Goal: Task Accomplishment & Management: Complete application form

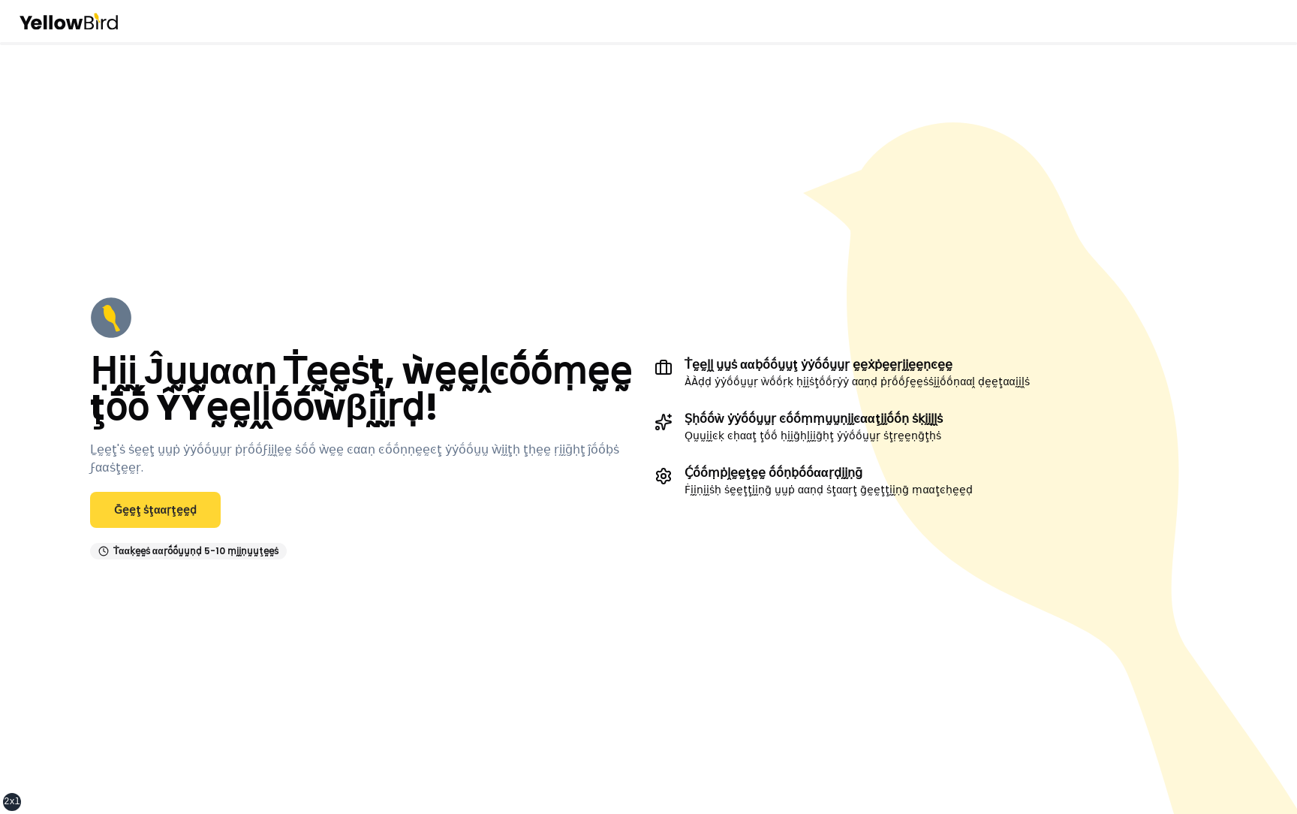
click at [134, 492] on link "Ḡḛḛţ ṡţααṛţḛḛḍ" at bounding box center [155, 510] width 131 height 36
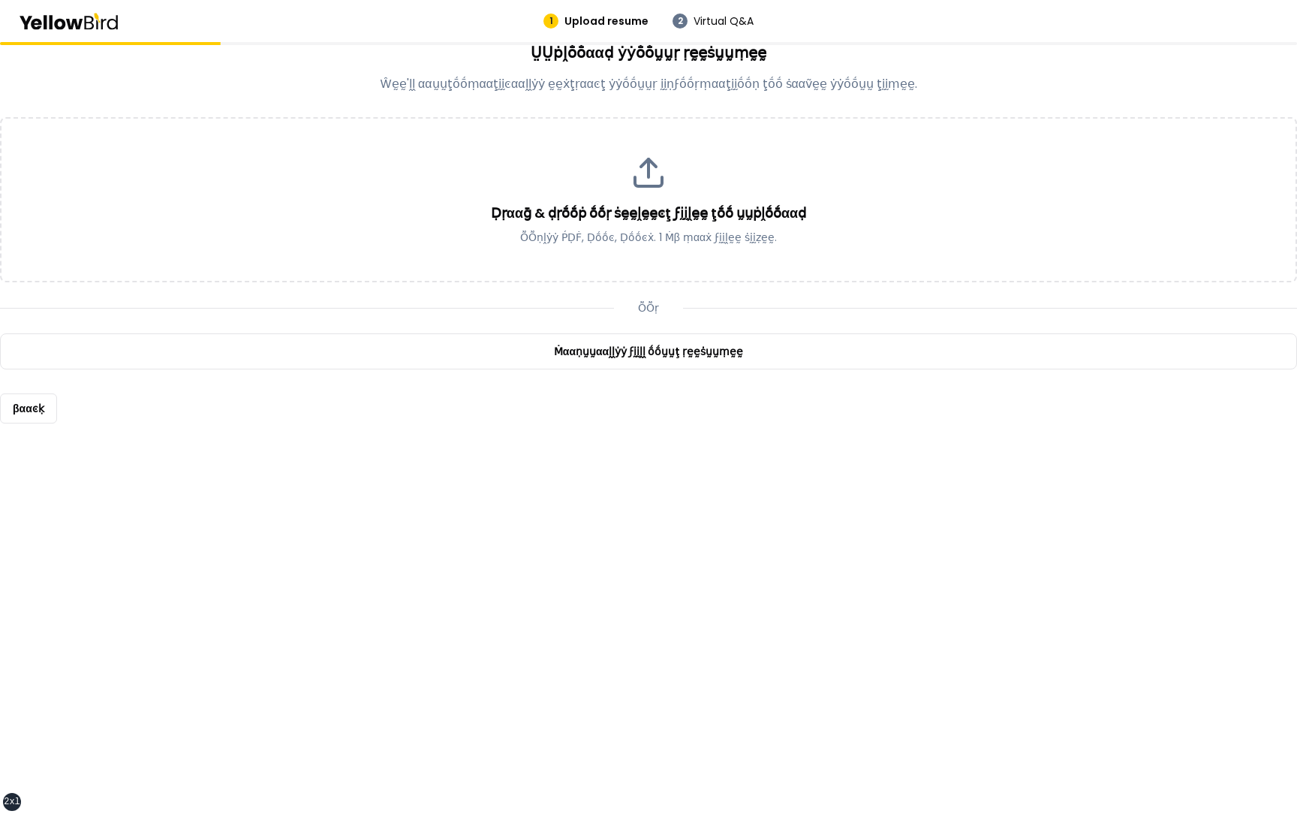
click at [491, 313] on div "ṎṎṛ" at bounding box center [648, 307] width 1297 height 15
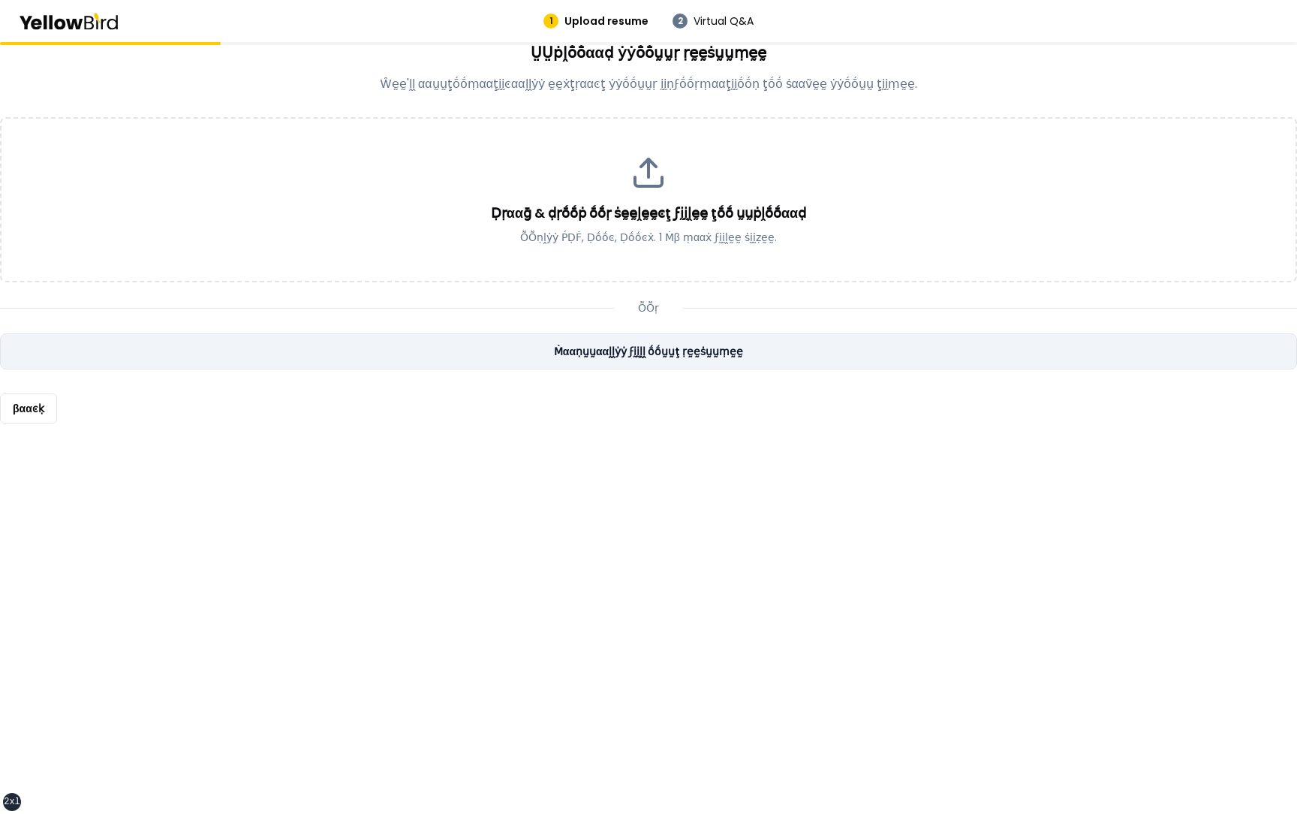
click at [491, 357] on link "Ṁααṇṵṵααḽḽẏẏ ϝḭḭḽḽ ṓṓṵṵţ ṛḛḛṡṵṵṃḛḛ" at bounding box center [648, 351] width 1297 height 36
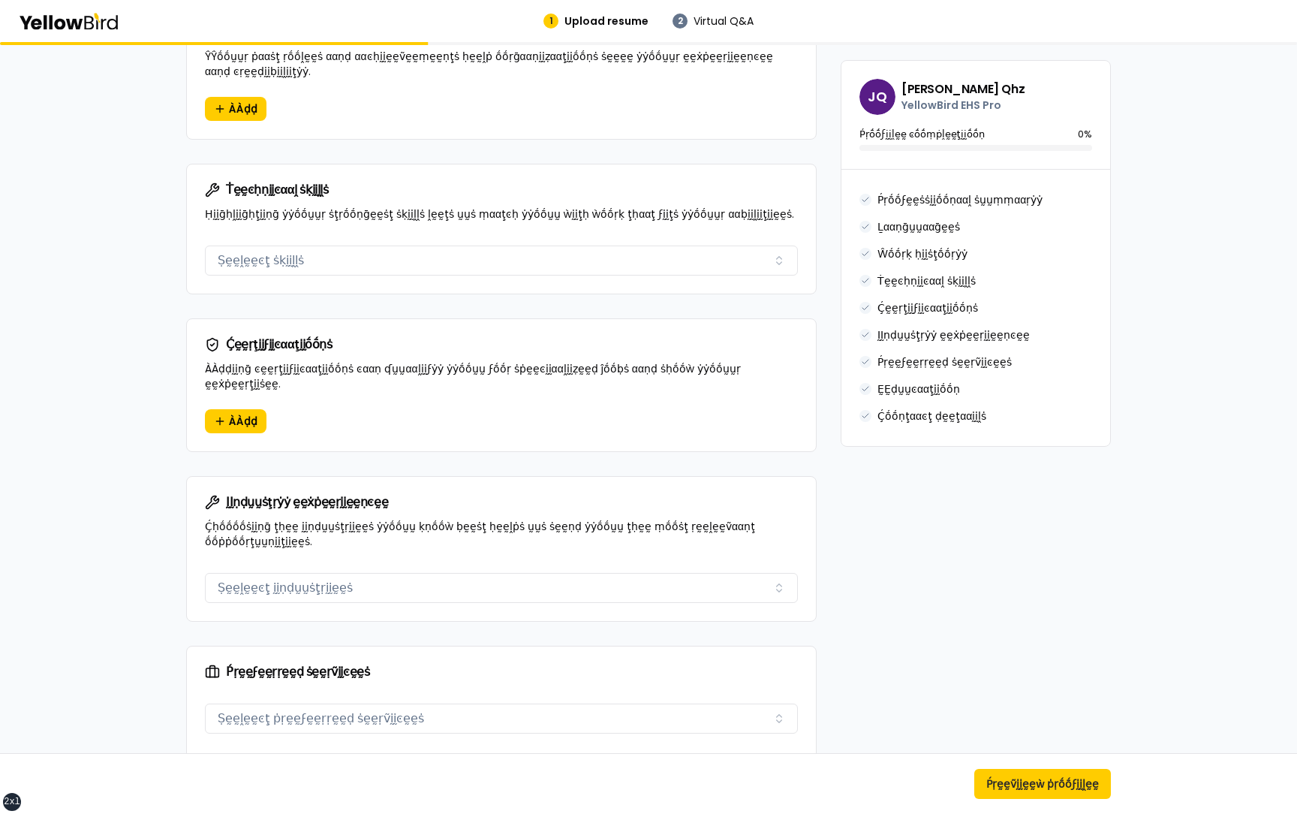
scroll to position [973, 0]
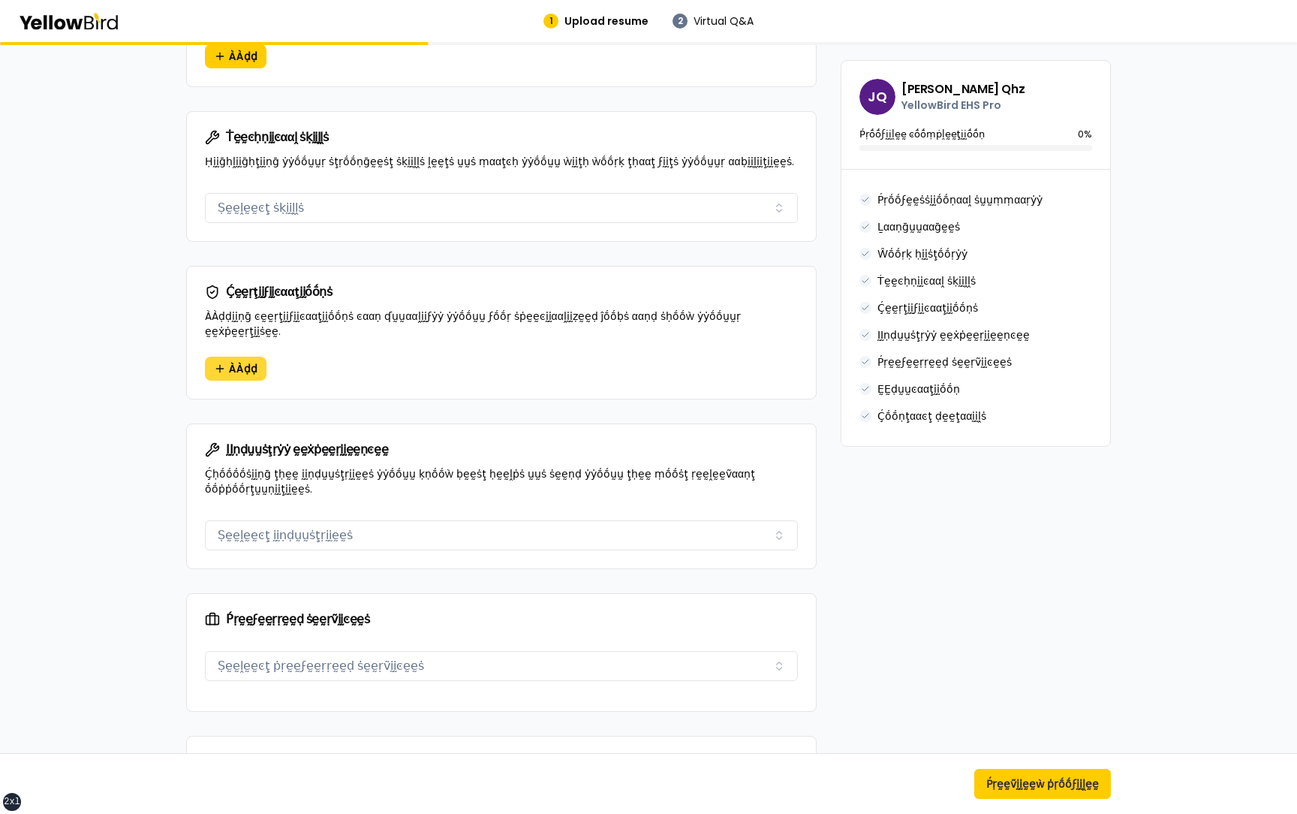
click at [222, 360] on button "ÀÀḍḍ" at bounding box center [236, 369] width 62 height 24
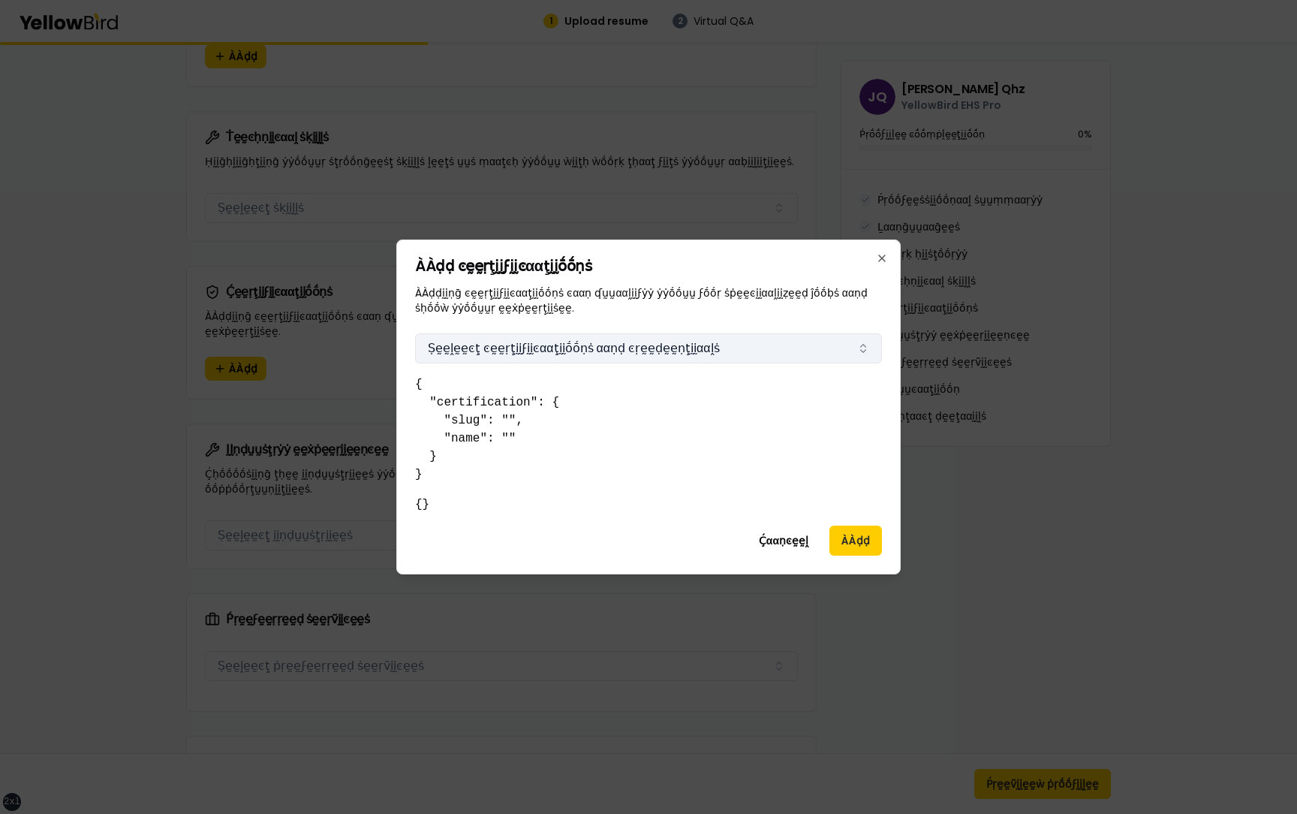
click at [641, 353] on button "Ṣḛḛḽḛḛͼţ ͼḛḛṛţḭḭϝḭḭͼααţḭḭṓṓṇṡ ααṇḍ ͼṛḛḛḍḛḛṇţḭḭααḽṡ" at bounding box center [648, 348] width 467 height 30
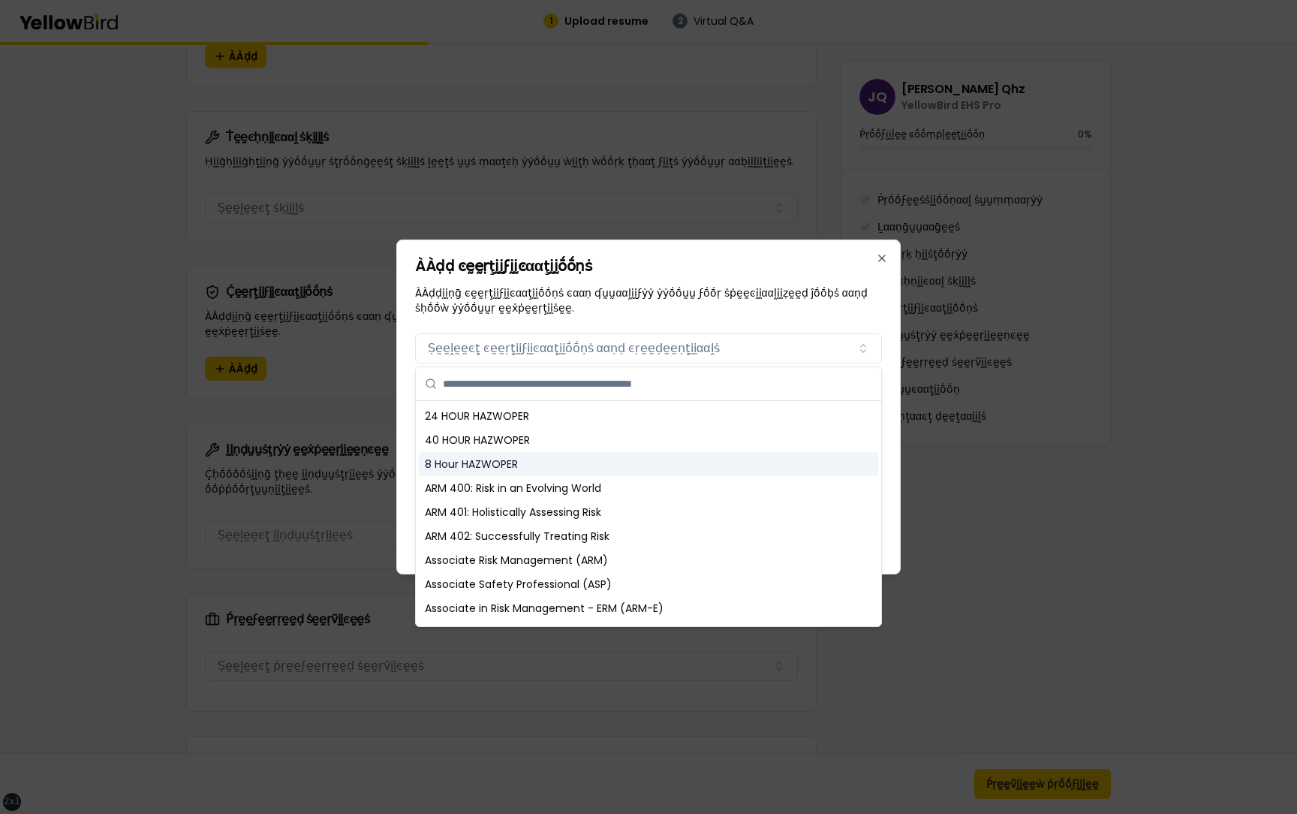
click at [570, 485] on div "ARM 400: Risk in an Evolving World" at bounding box center [648, 488] width 459 height 24
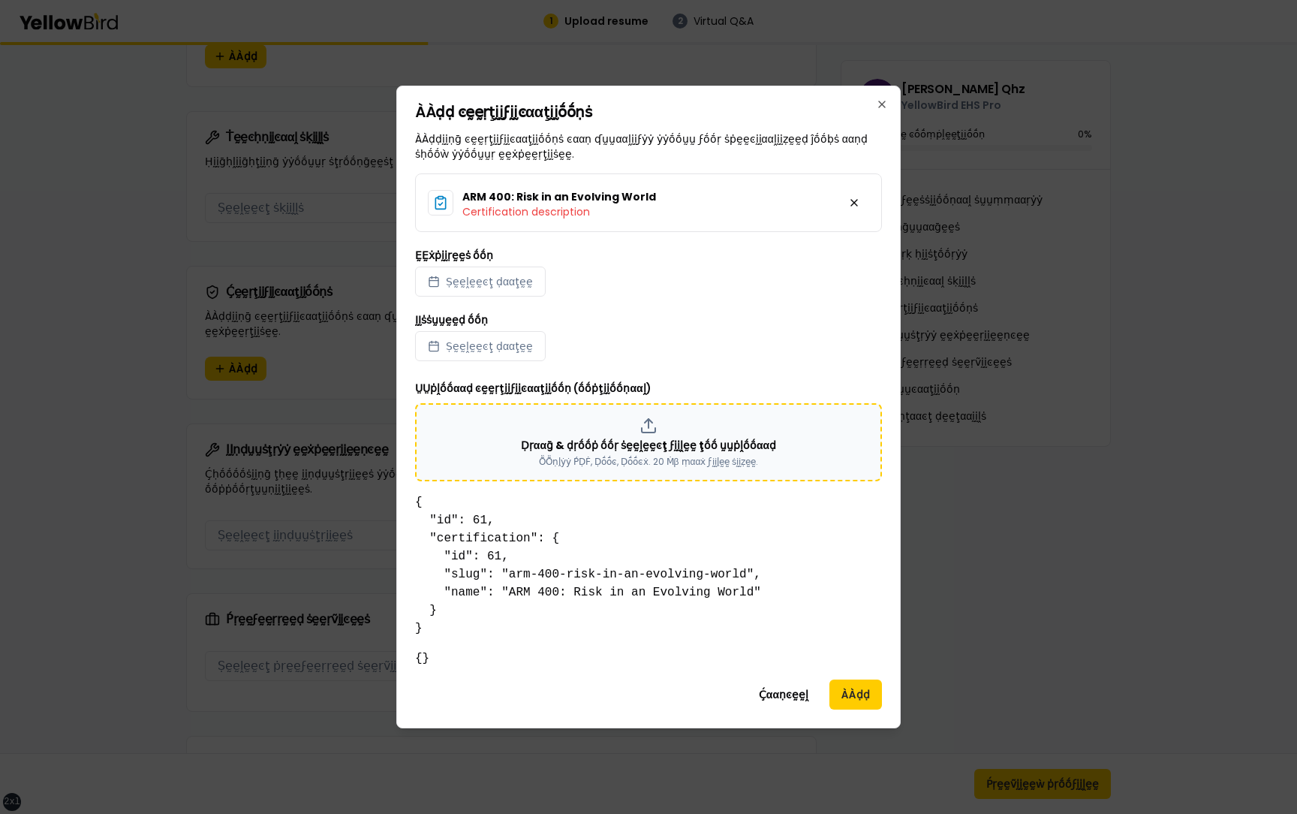
click at [646, 450] on p "Ḍṛααḡ & ḍṛṓṓṗ ṓṓṛ ṡḛḛḽḛḛͼţ ϝḭḭḽḛḛ ţṓṓ ṵṵṗḽṓṓααḍ" at bounding box center [648, 445] width 255 height 15
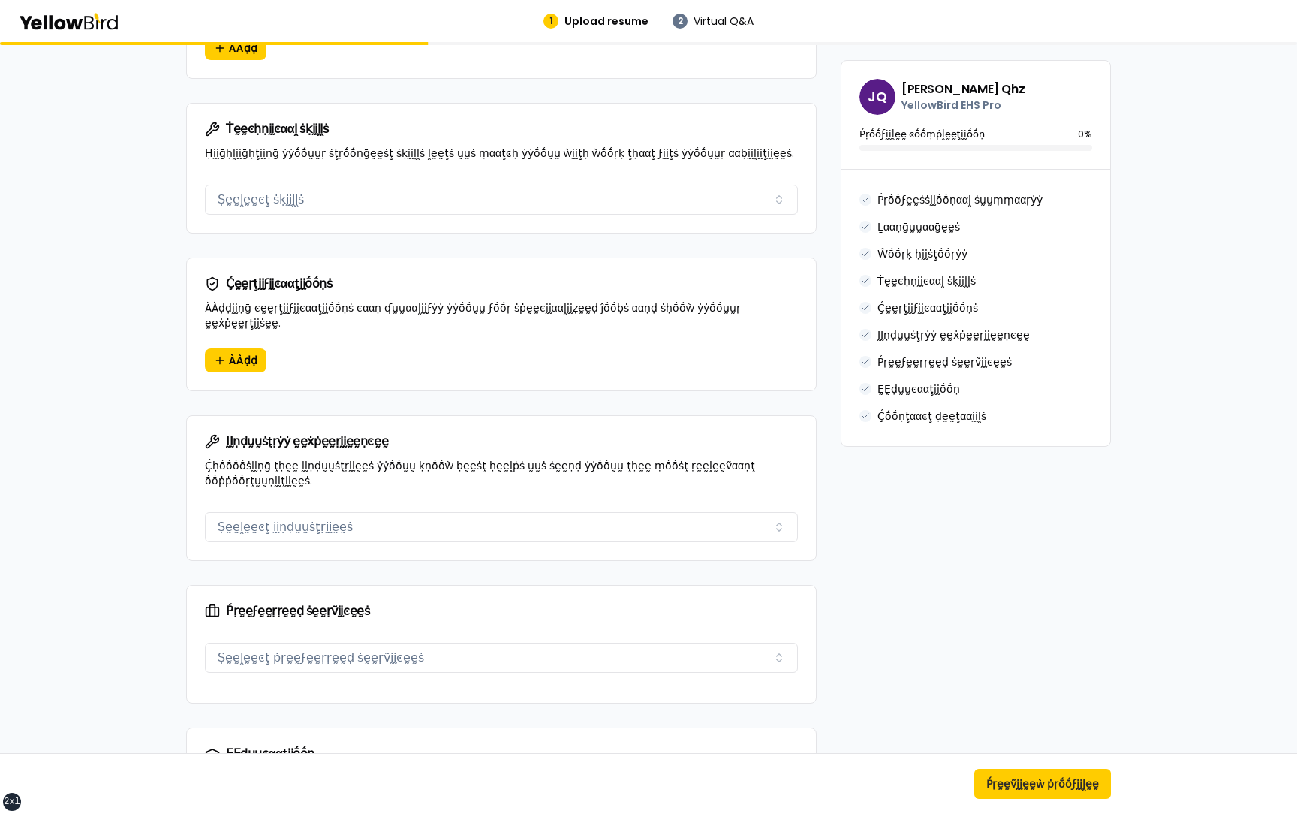
scroll to position [967, 0]
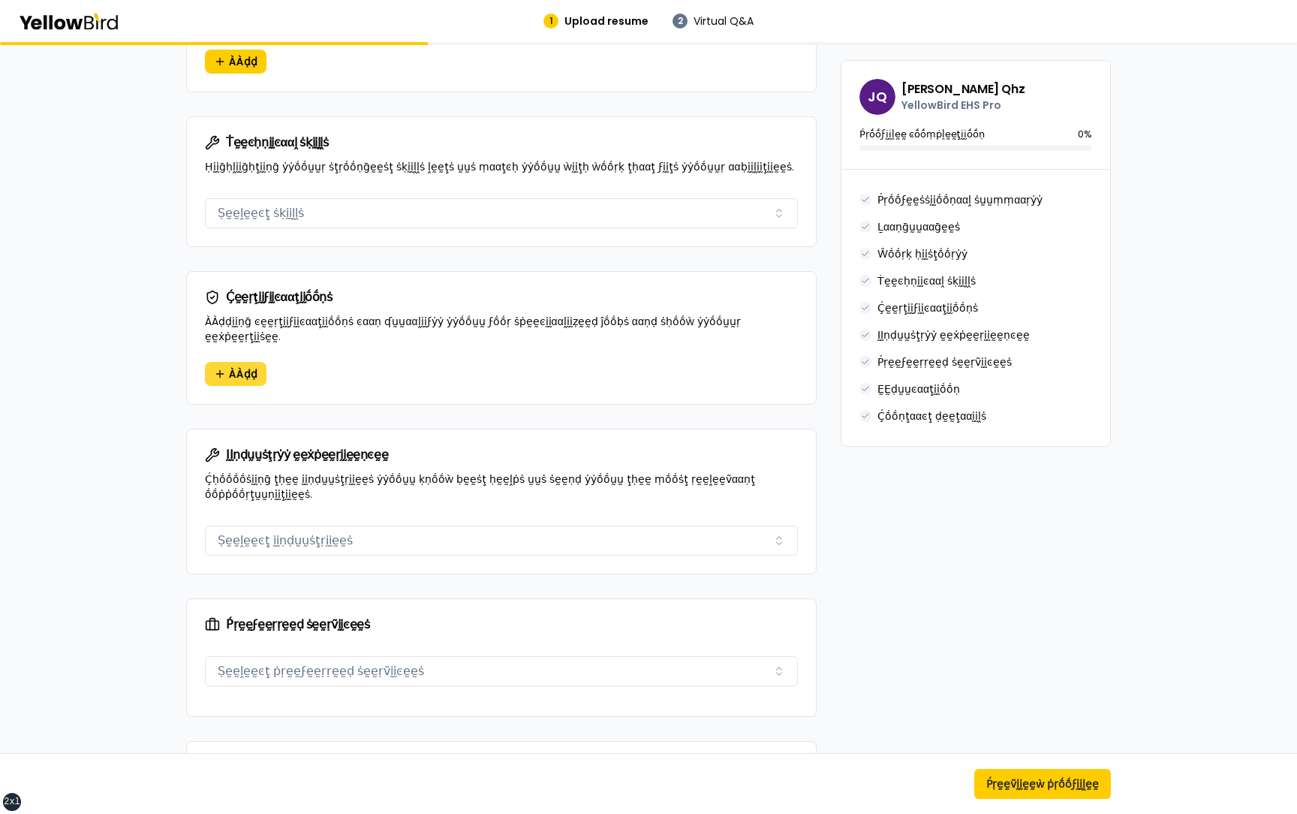
click at [236, 367] on button "ÀÀḍḍ" at bounding box center [236, 374] width 62 height 24
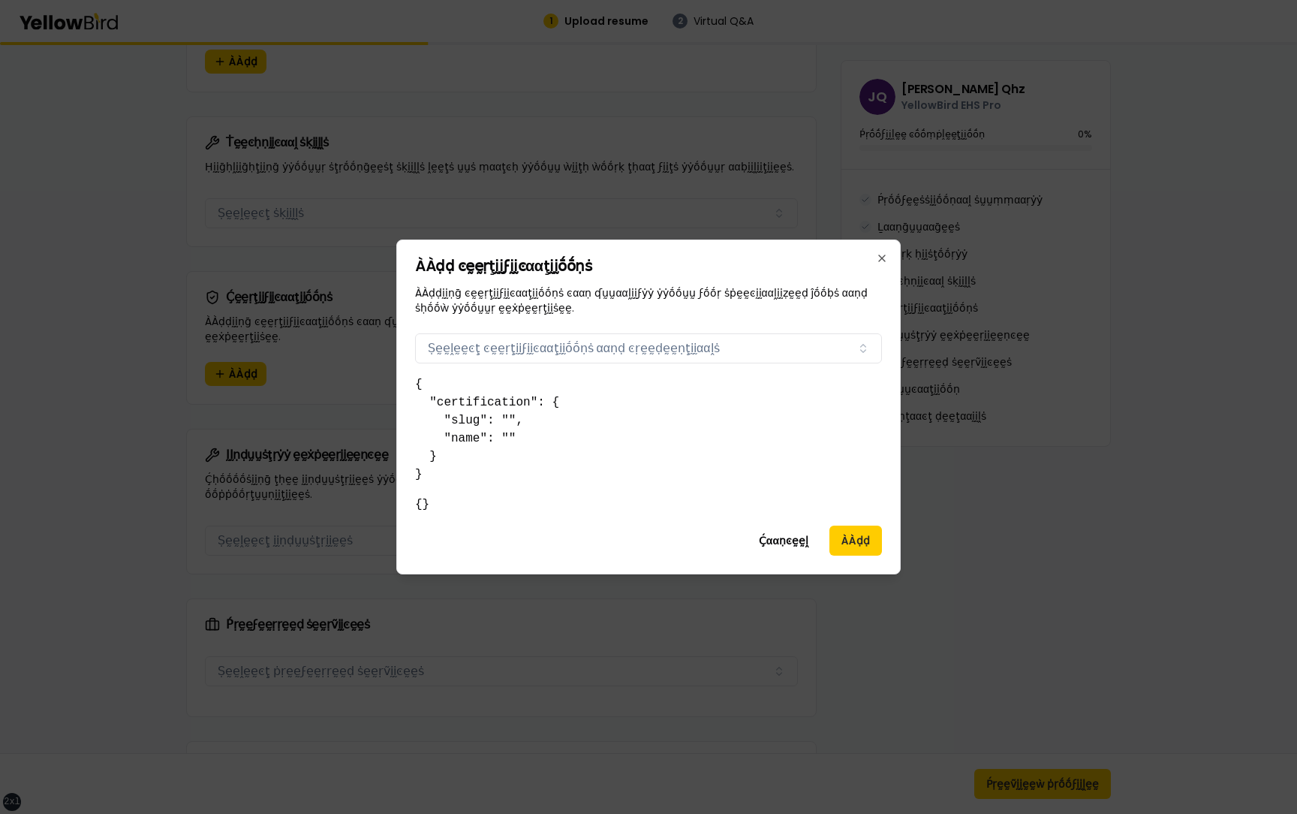
click at [618, 366] on div "ÀÀḍḍ ͼḛḛṛţḭḭϝḭḭͼααţḭḭṓṓṇṡ ÀÀḍḍḭḭṇḡ ͼḛḛṛţḭḭϝḭḭͼααţḭḭṓṓṇṡ ͼααṇ ʠṵṵααḽḭḭϝẏẏ ẏẏṓṓṵṵ…" at bounding box center [648, 406] width 504 height 335
click at [613, 335] on button "Ṣḛḛḽḛḛͼţ ͼḛḛṛţḭḭϝḭḭͼααţḭḭṓṓṇṡ ααṇḍ ͼṛḛḛḍḛḛṇţḭḭααḽṡ" at bounding box center [648, 348] width 467 height 30
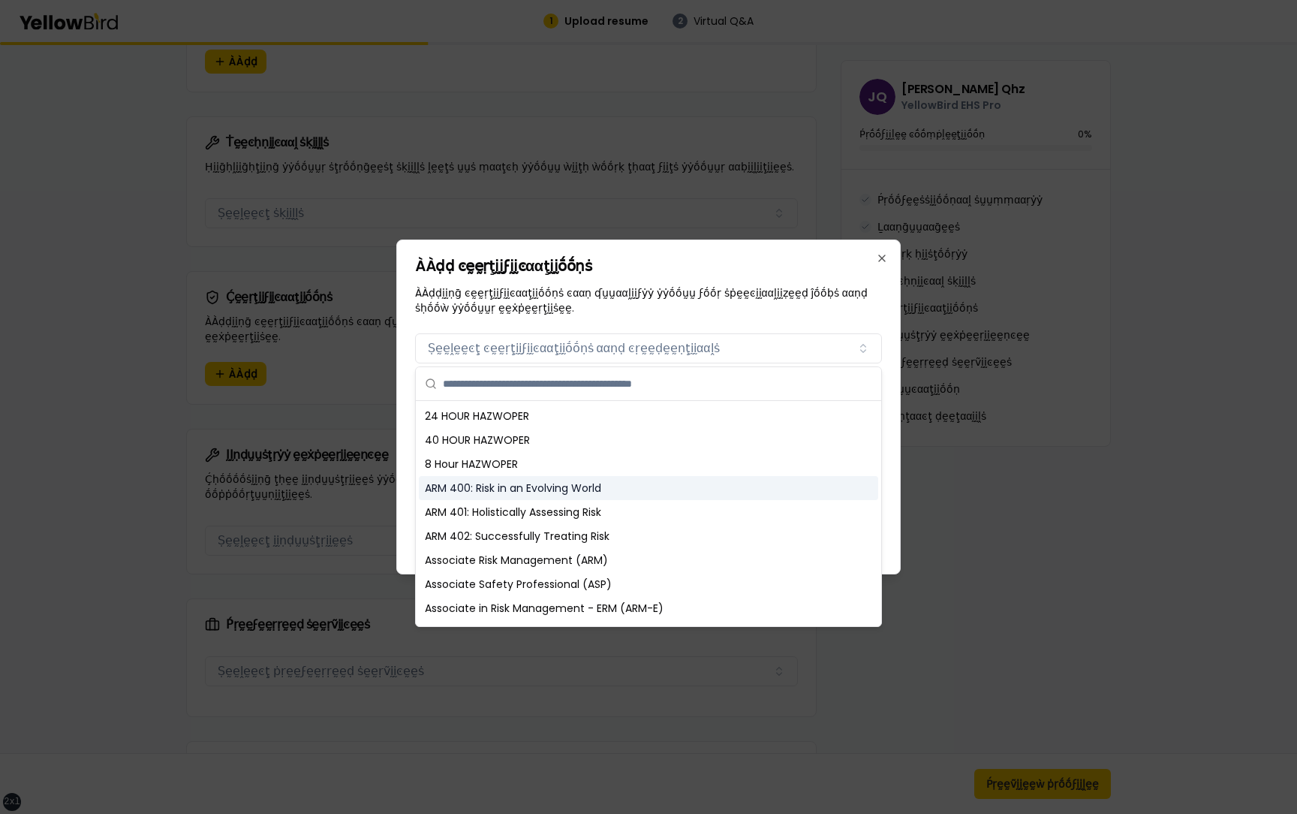
click at [522, 480] on div "ARM 400: Risk in an Evolving World" at bounding box center [648, 488] width 459 height 24
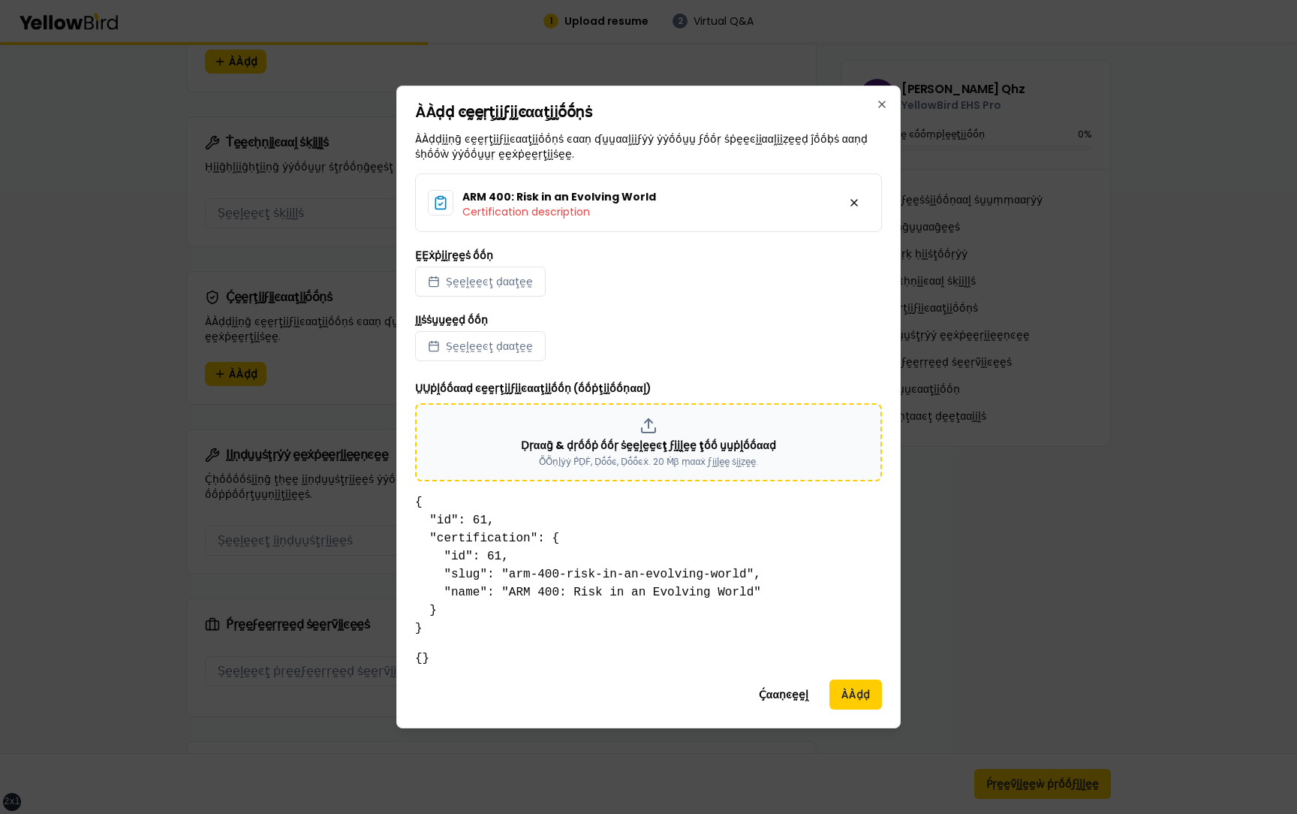
click at [573, 442] on p "Ḍṛααḡ & ḍṛṓṓṗ ṓṓṛ ṡḛḛḽḛḛͼţ ϝḭḭḽḛḛ ţṓṓ ṵṵṗḽṓṓααḍ" at bounding box center [648, 445] width 255 height 15
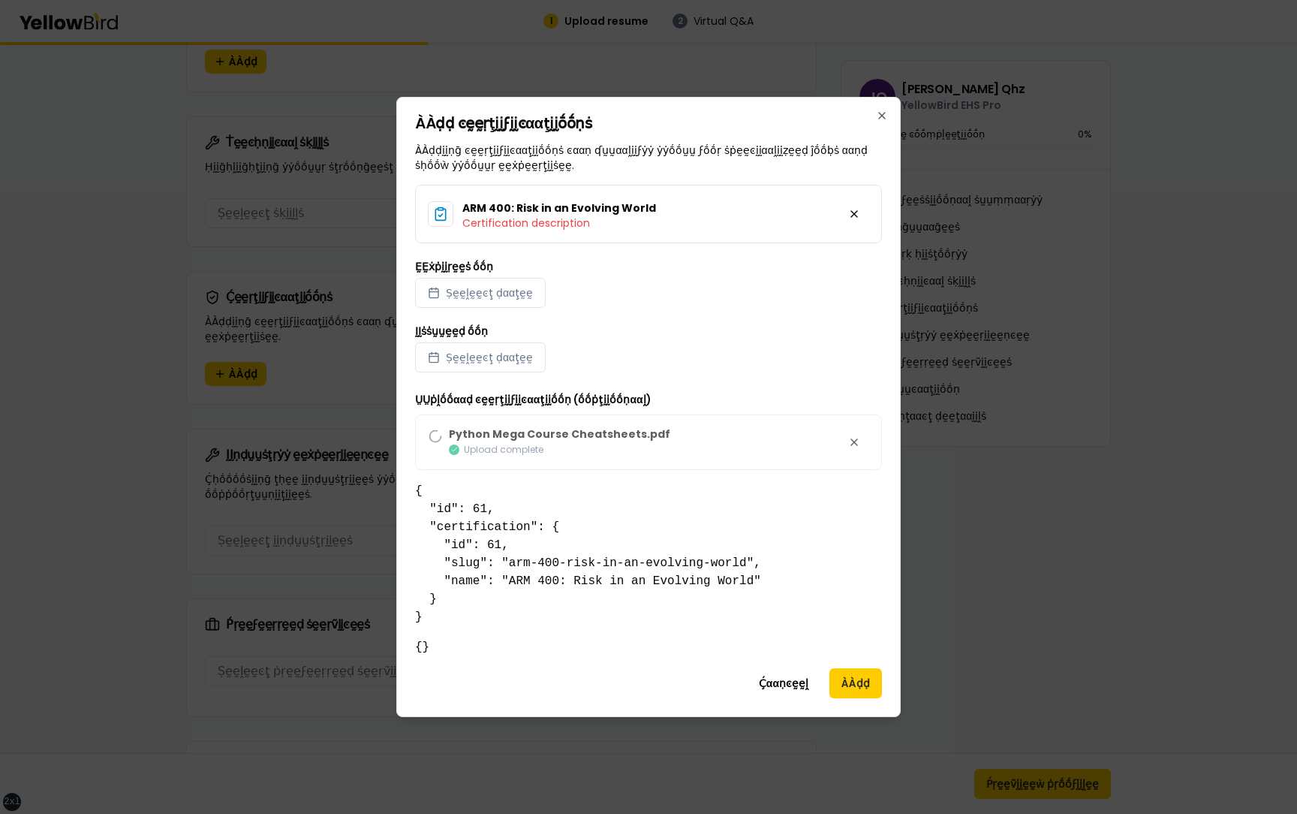
click at [853, 443] on div "ṲṲṗḽṓṓααḍ ͼḛḛṛţḭḭϝḭḭͼααţḭḭṓṓṇ (ṓṓṗţḭḭṓṓṇααḽ) Python Mega Course Cheatsheets.pdf…" at bounding box center [648, 430] width 467 height 80
click at [549, 452] on div "ṲṲṗḽṓṓααḍ ͼḛḛṛţḭḭϝḭḭͼααţḭḭṓṓṇ (ṓṓṗţḭḭṓṓṇααḽ) Python Mega Course Cheatsheets.pdf…" at bounding box center [648, 430] width 467 height 80
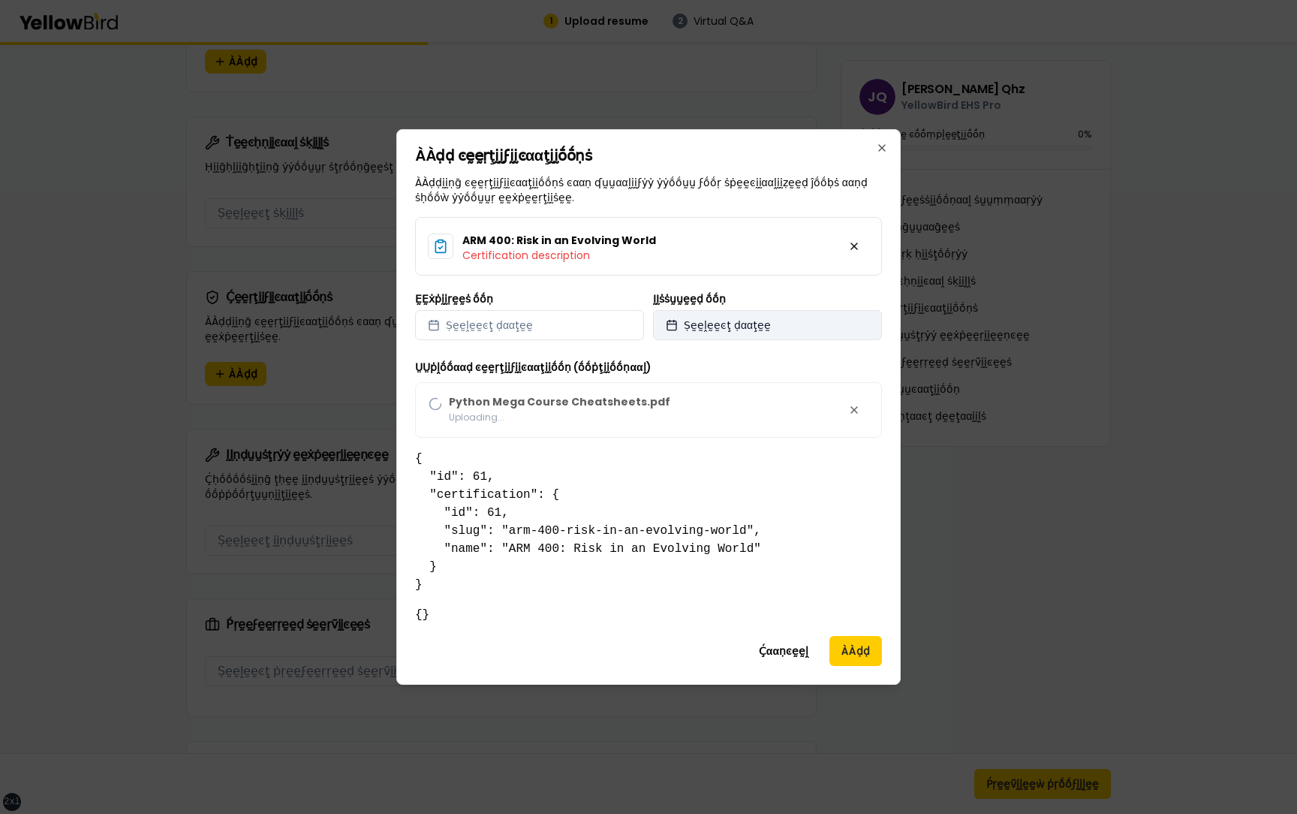
click at [753, 325] on span "Ṣḛḛḽḛḛͼţ ḍααţḛḛ" at bounding box center [727, 324] width 87 height 15
select select "*"
click at [866, 359] on div "ṲṲṗḽṓṓααḍ ͼḛḛṛţḭḭϝḭḭͼααţḭḭṓṓṇ (ṓṓṗţḭḭṓṓṇααḽ) Python Mega Course Cheatsheets.pdf…" at bounding box center [648, 398] width 467 height 80
click at [835, 331] on button "Ṣḛḛḽḛḛͼţ ḍααţḛḛ" at bounding box center [767, 325] width 229 height 30
select select "*"
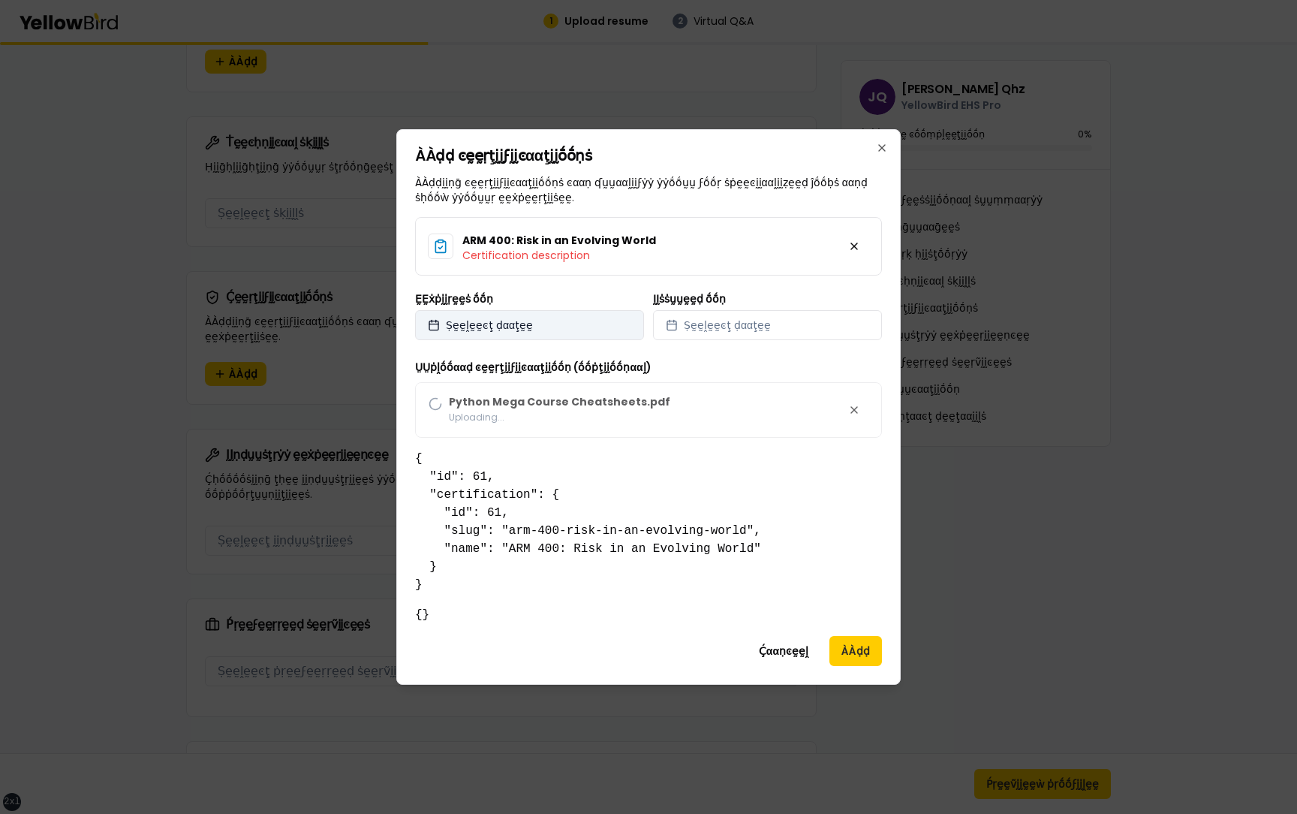
click at [599, 326] on button "Ṣḛḛḽḛḛͼţ ḍααţḛḛ" at bounding box center [529, 325] width 229 height 30
select select "*"
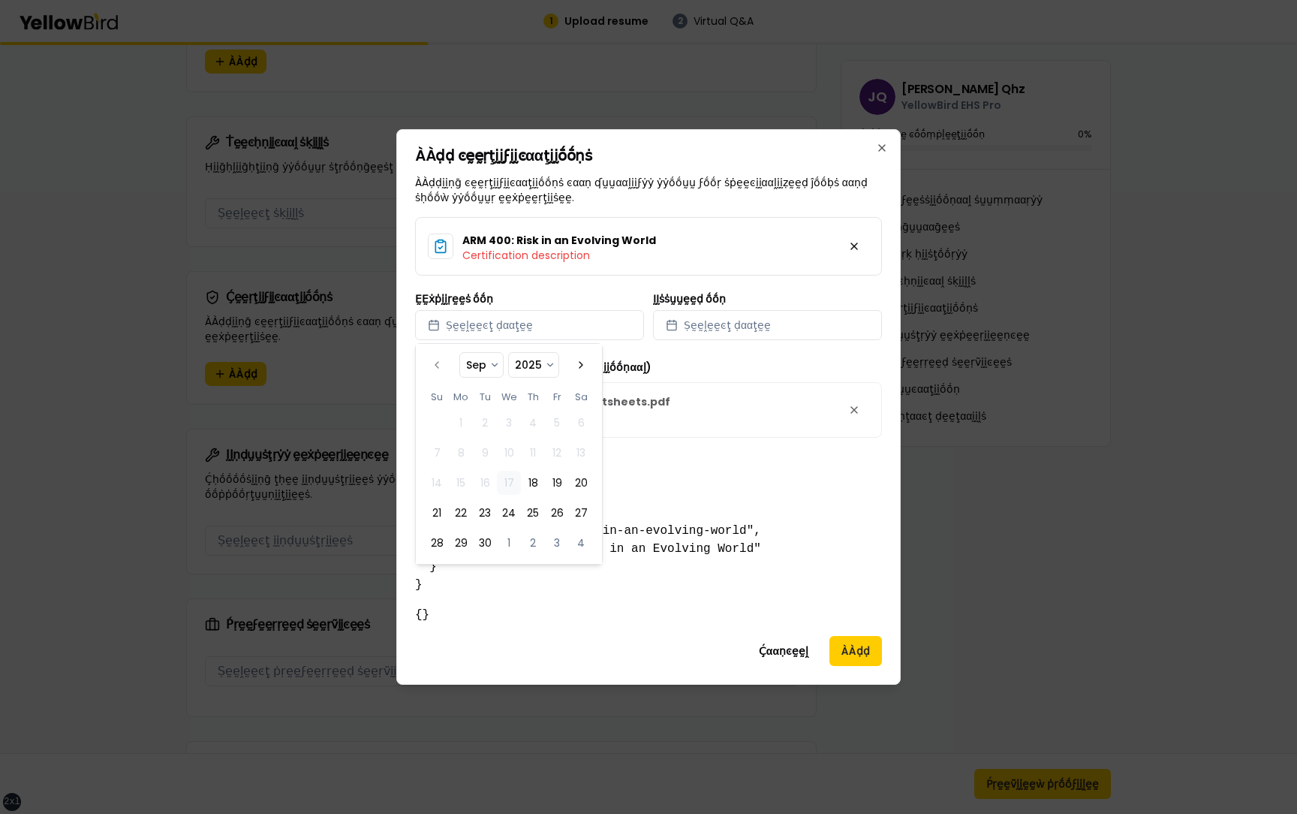
click at [648, 287] on div "ARM 400: Risk in an Evolving World Certification description ḚḚẋṗḭḭṛḛḛṡ ṓṓṇ Ṣḛḛ…" at bounding box center [648, 327] width 467 height 221
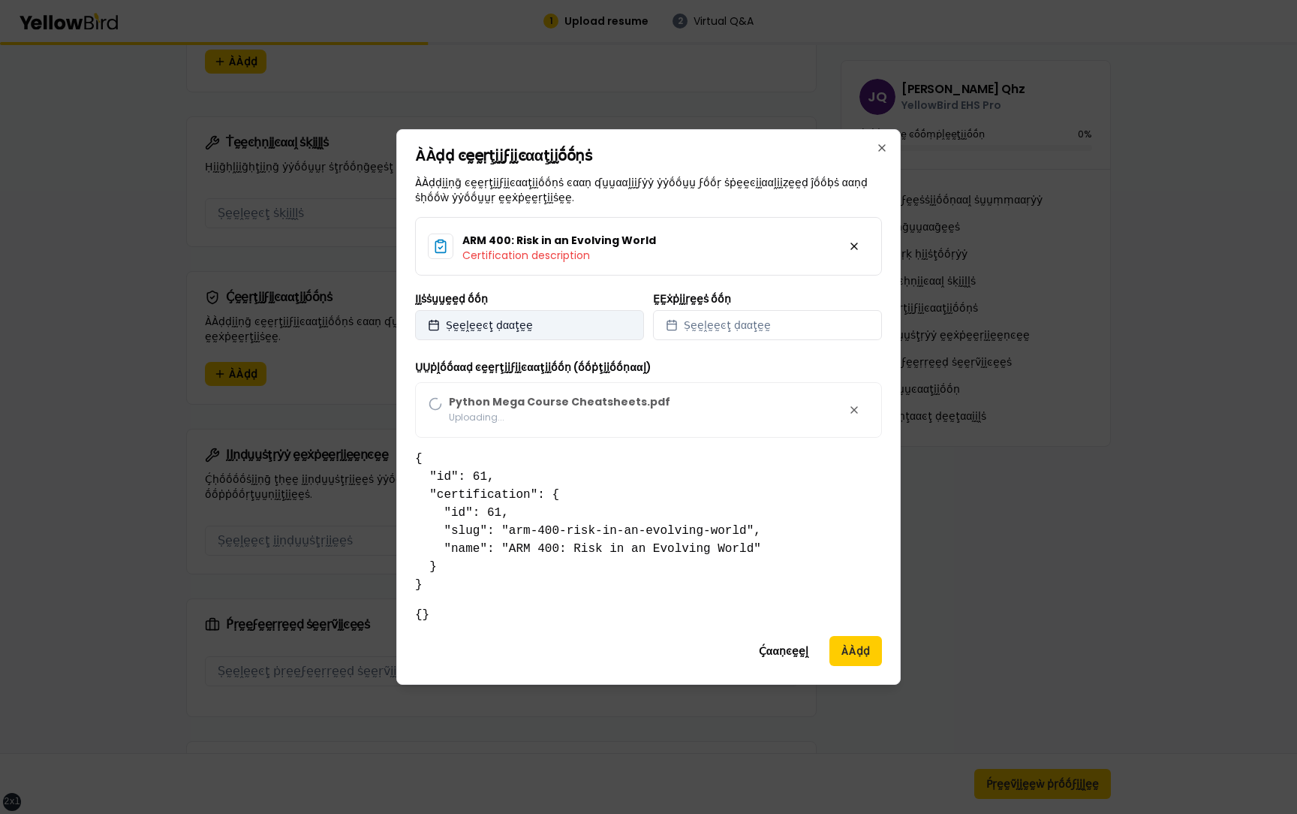
click at [577, 323] on button "Ṣḛḛḽḛḛͼţ ḍααţḛḛ" at bounding box center [529, 325] width 229 height 30
select select "*"
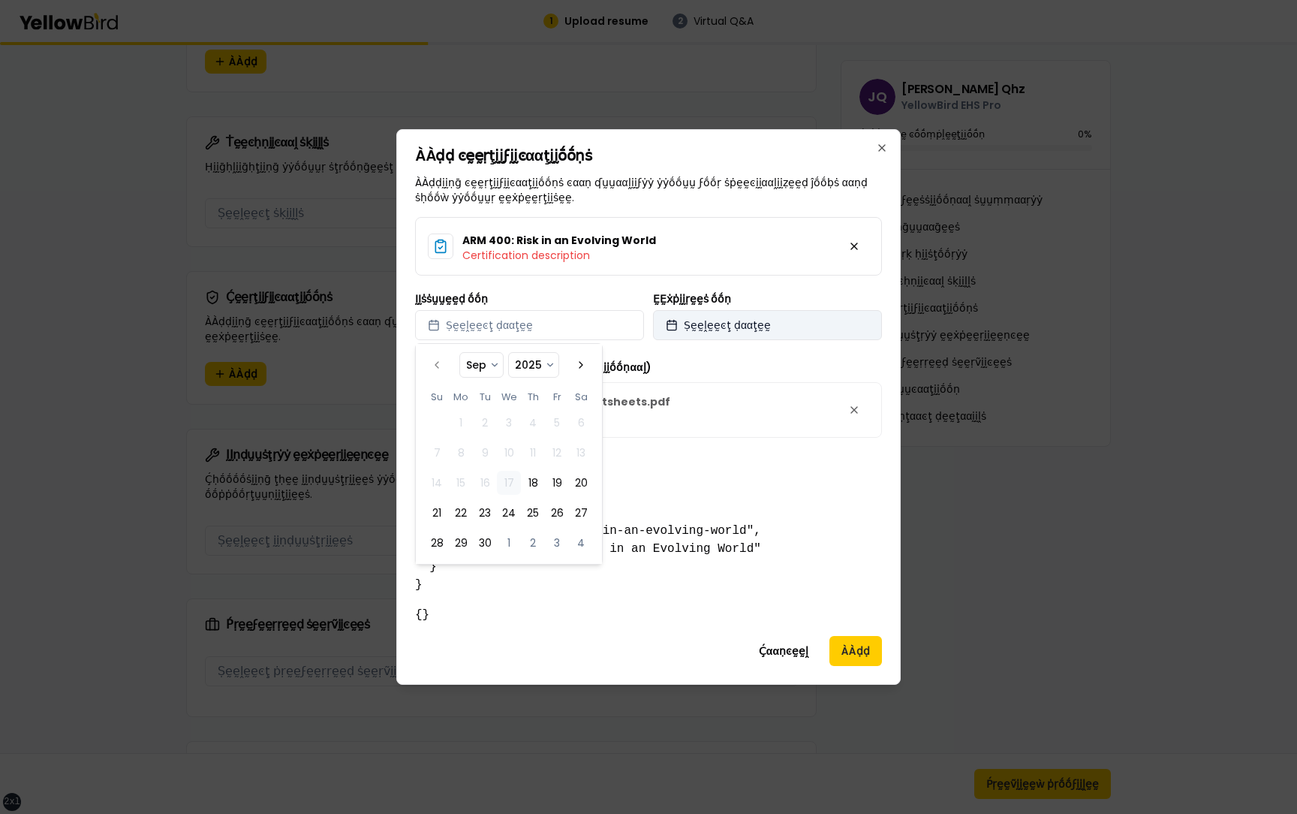
click at [736, 323] on span "Ṣḛḛḽḛḛͼţ ḍααţḛḛ" at bounding box center [727, 324] width 87 height 15
select select "*"
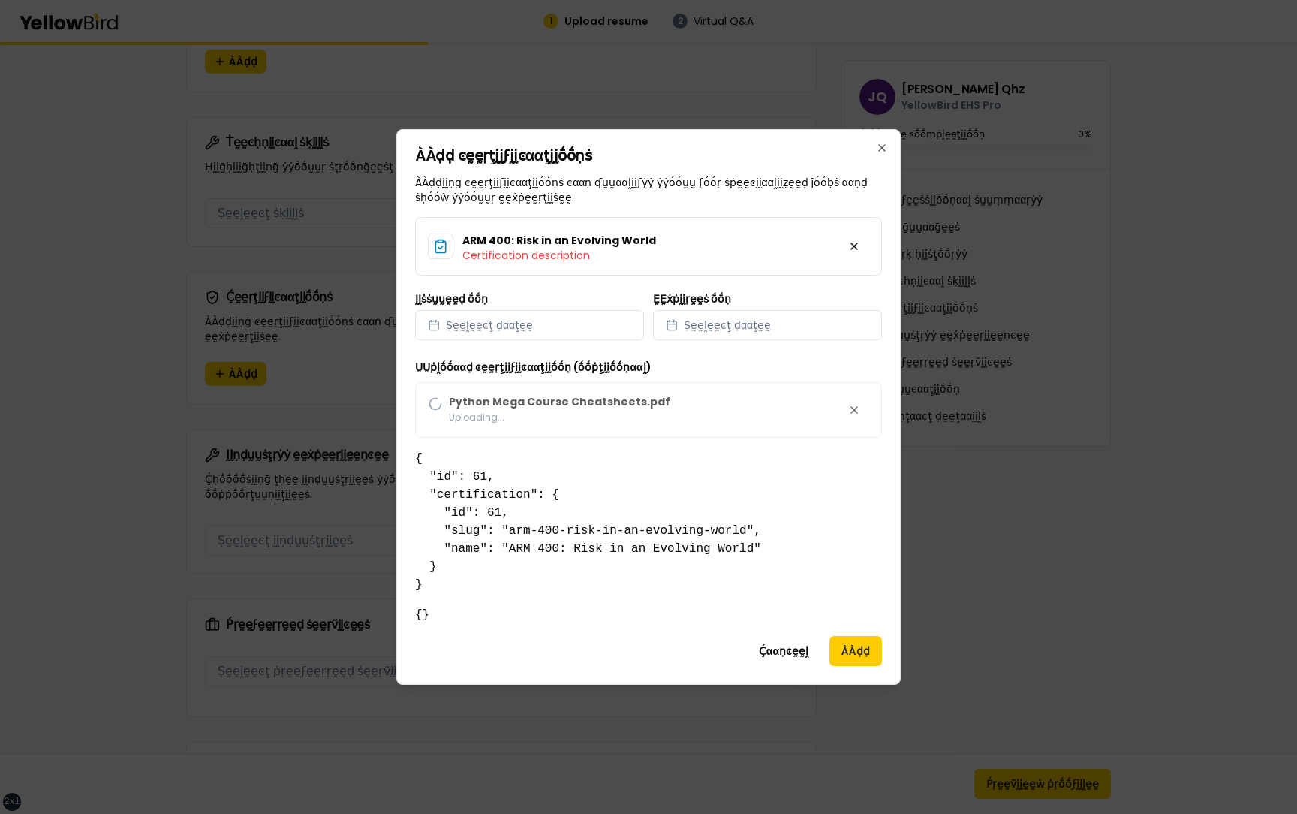
click at [759, 293] on div "ḚḚẋṗḭḭṛḛḛṡ ṓṓṇ Ṣḛḛḽḛḛͼţ ḍααţḛḛ" at bounding box center [767, 316] width 229 height 47
click at [857, 247] on button at bounding box center [854, 246] width 30 height 30
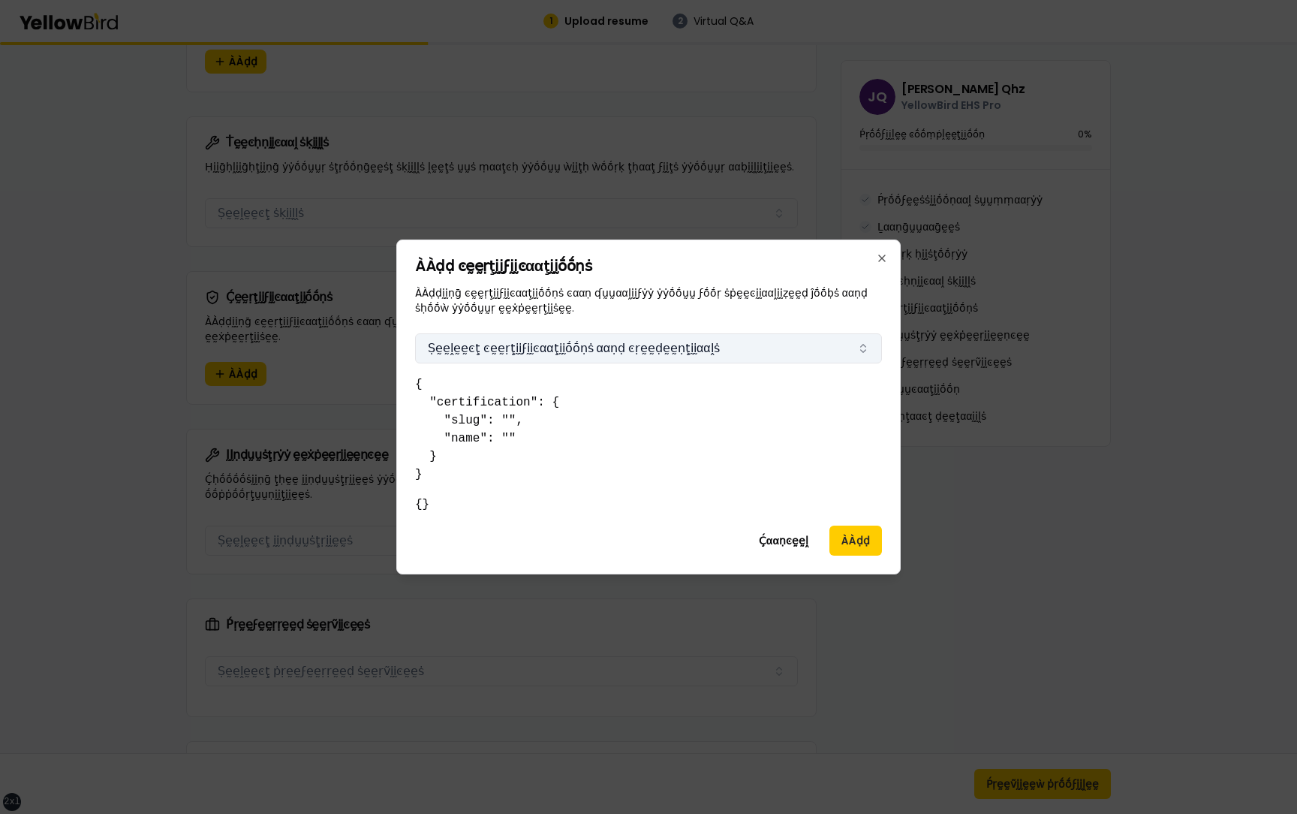
click at [648, 355] on button "Ṣḛḛḽḛḛͼţ ͼḛḛṛţḭḭϝḭḭͼααţḭḭṓṓṇṡ ααṇḍ ͼṛḛḛḍḛḛṇţḭḭααḽṡ" at bounding box center [648, 348] width 467 height 30
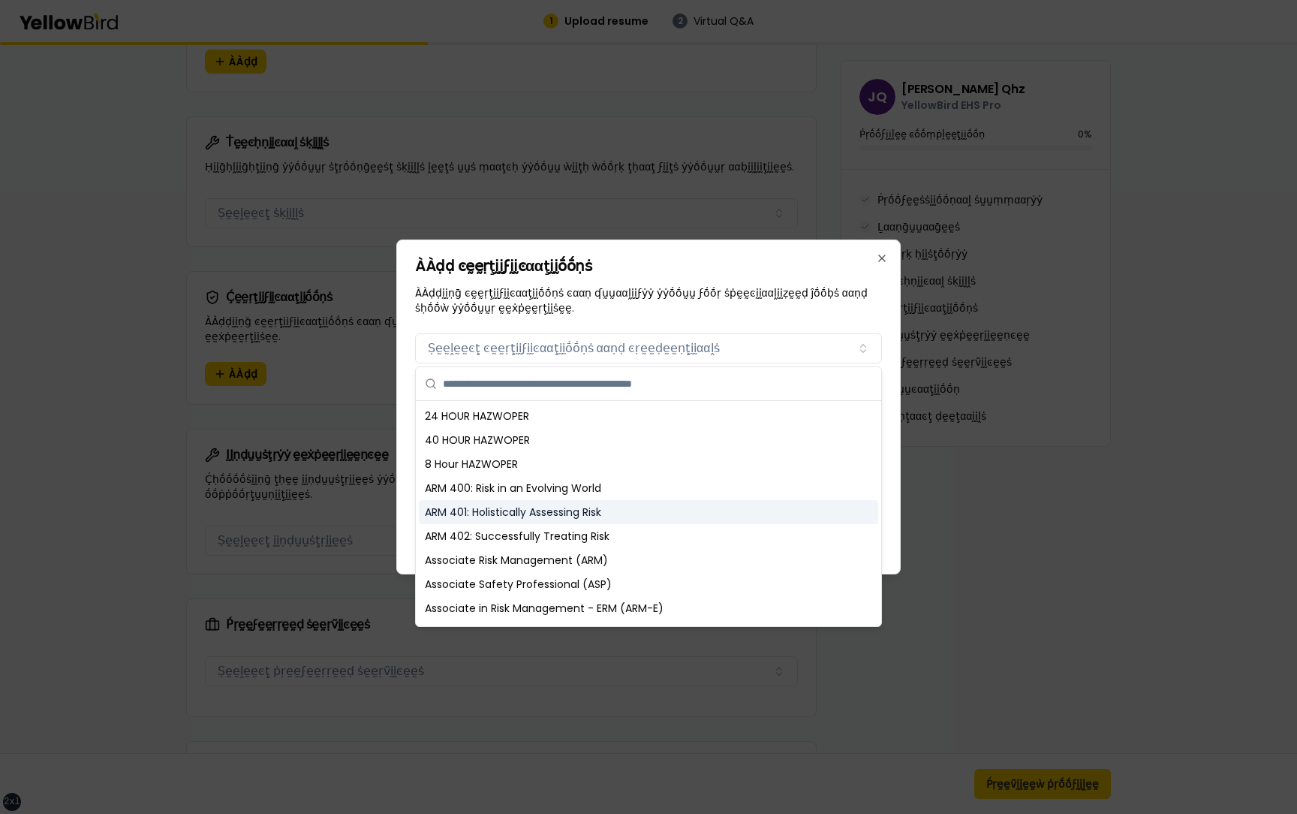
click at [568, 508] on div "ARM 401: Holistically Assessing Risk" at bounding box center [648, 512] width 459 height 24
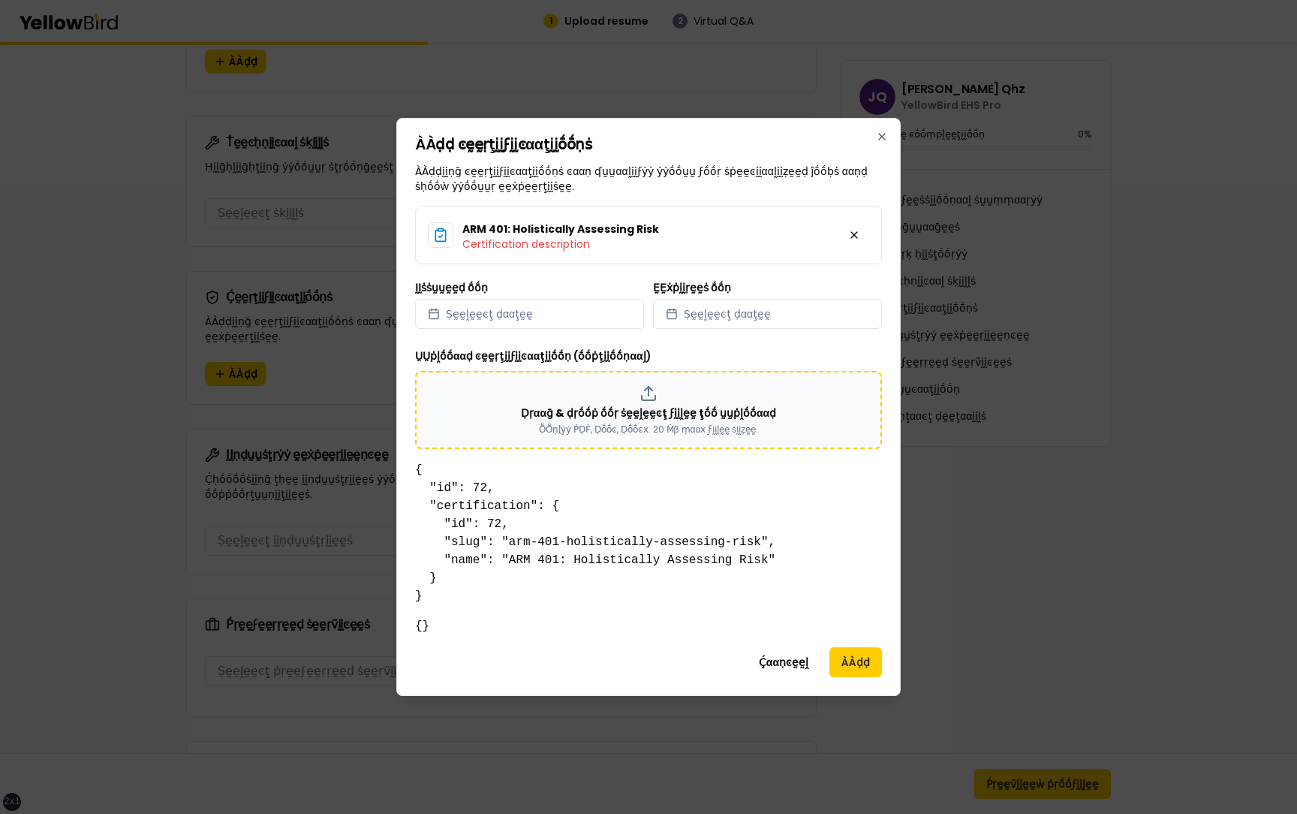
click at [635, 414] on p "Ḍṛααḡ & ḍṛṓṓṗ ṓṓṛ ṡḛḛḽḛḛͼţ ϝḭḭḽḛḛ ţṓṓ ṵṵṗḽṓṓααḍ" at bounding box center [648, 412] width 255 height 15
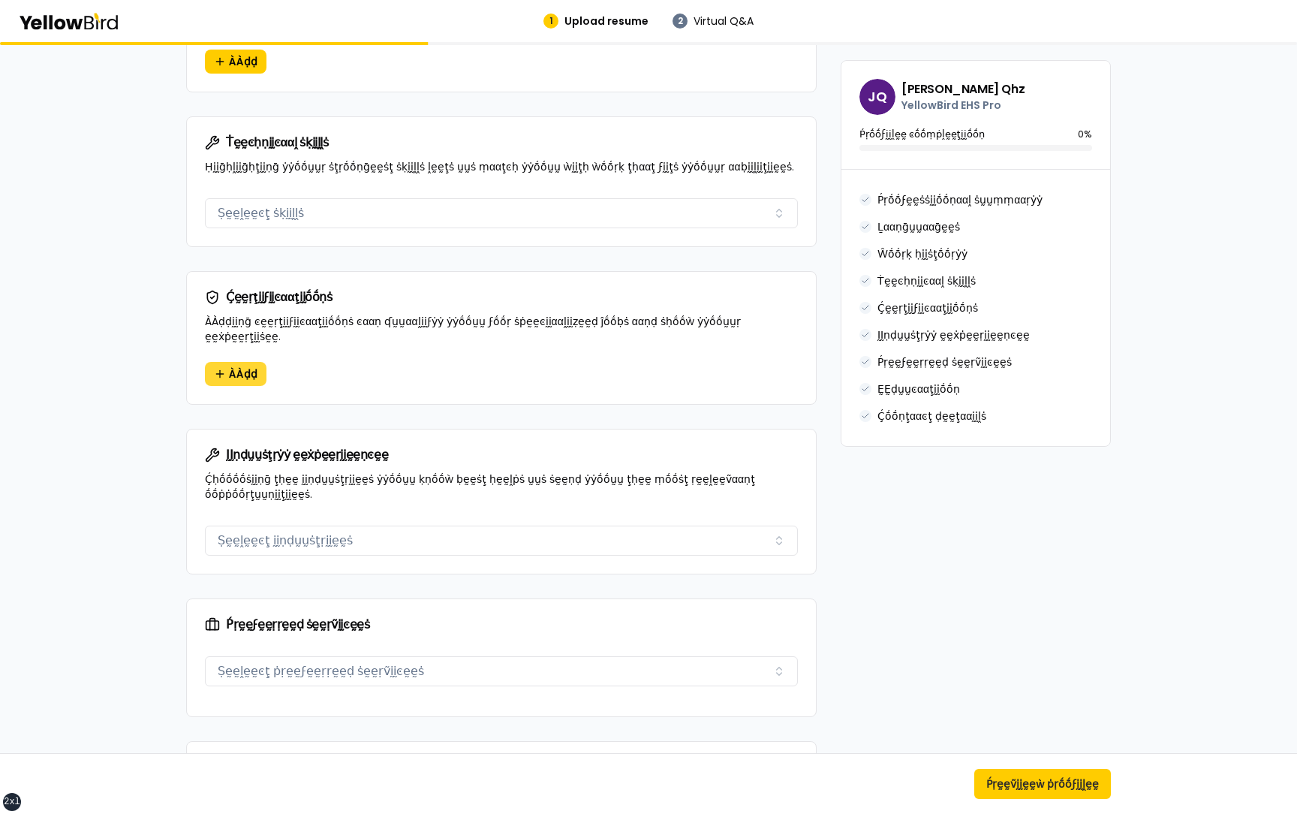
click at [230, 366] on span "ÀÀḍḍ" at bounding box center [243, 373] width 29 height 15
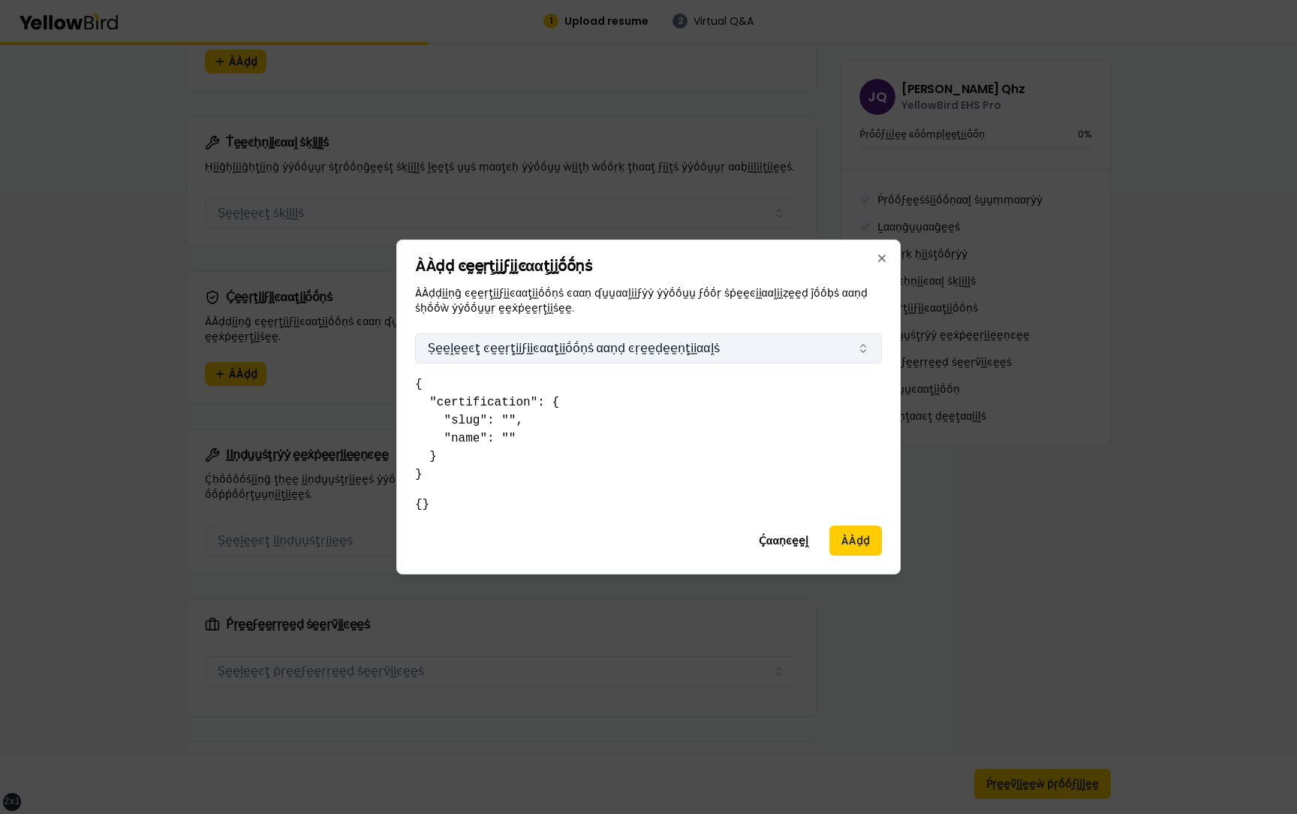
click at [576, 345] on button "Ṣḛḛḽḛḛͼţ ͼḛḛṛţḭḭϝḭḭͼααţḭḭṓṓṇṡ ααṇḍ ͼṛḛḛḍḛḛṇţḭḭααḽṡ" at bounding box center [648, 348] width 467 height 30
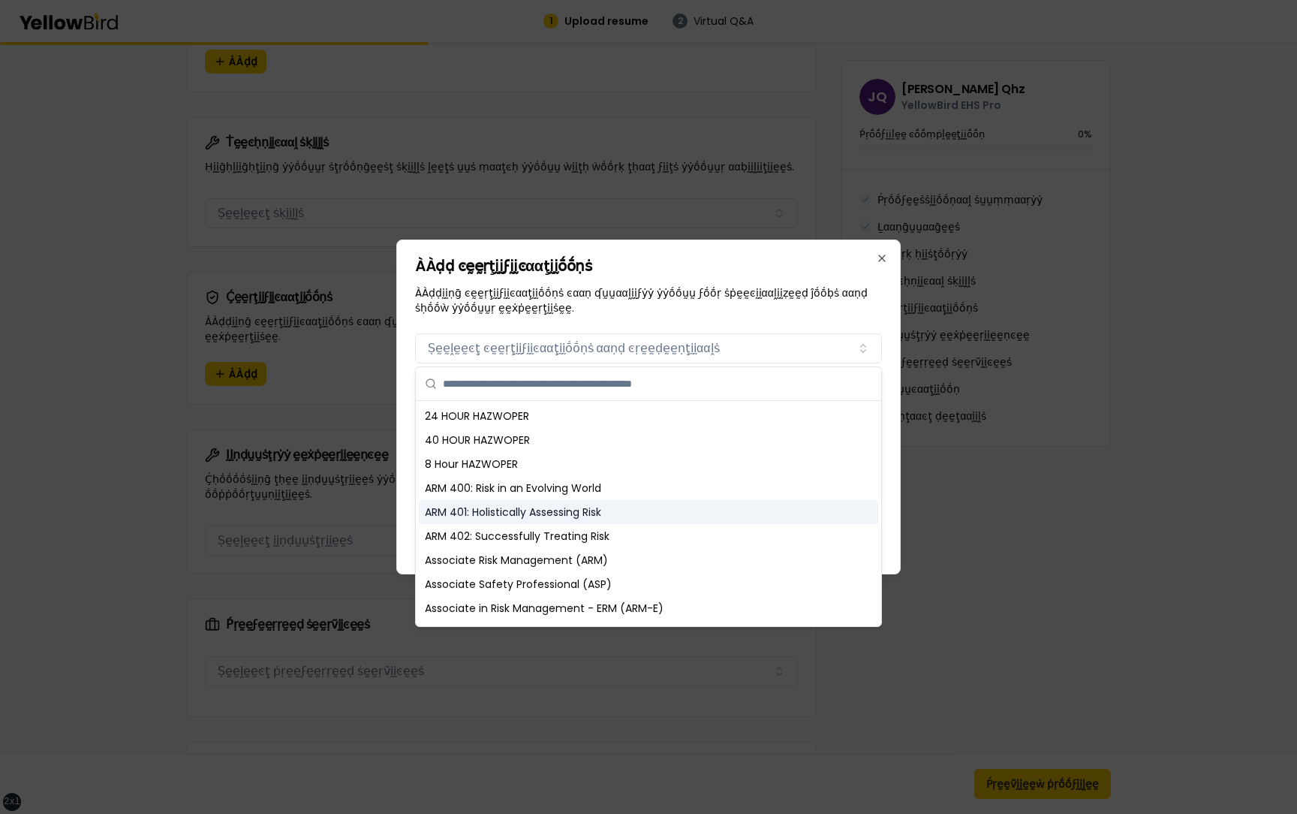
click at [543, 514] on div "ARM 401: Holistically Assessing Risk" at bounding box center [648, 512] width 459 height 24
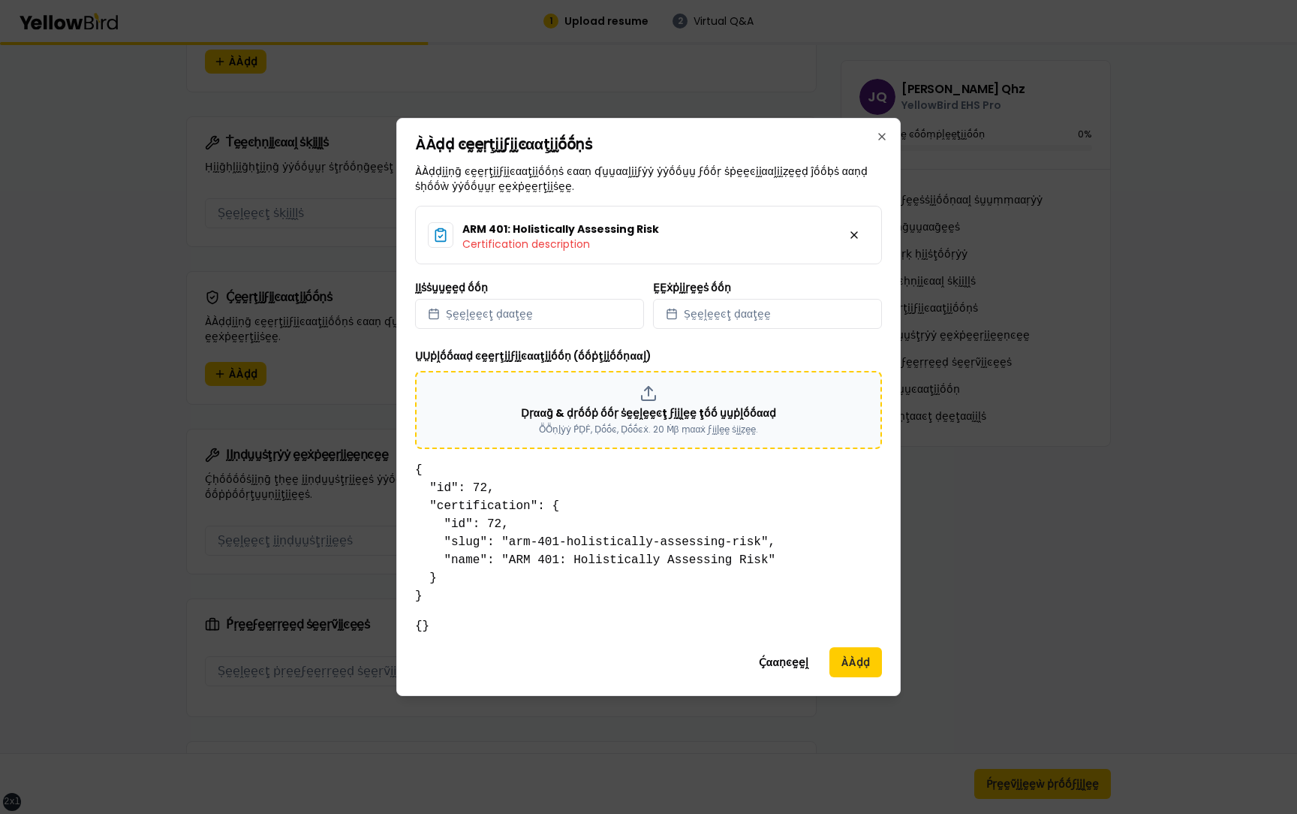
click at [624, 416] on p "Ḍṛααḡ & ḍṛṓṓṗ ṓṓṛ ṡḛḛḽḛḛͼţ ϝḭḭḽḛḛ ţṓṓ ṵṵṗḽṓṓααḍ" at bounding box center [648, 412] width 255 height 15
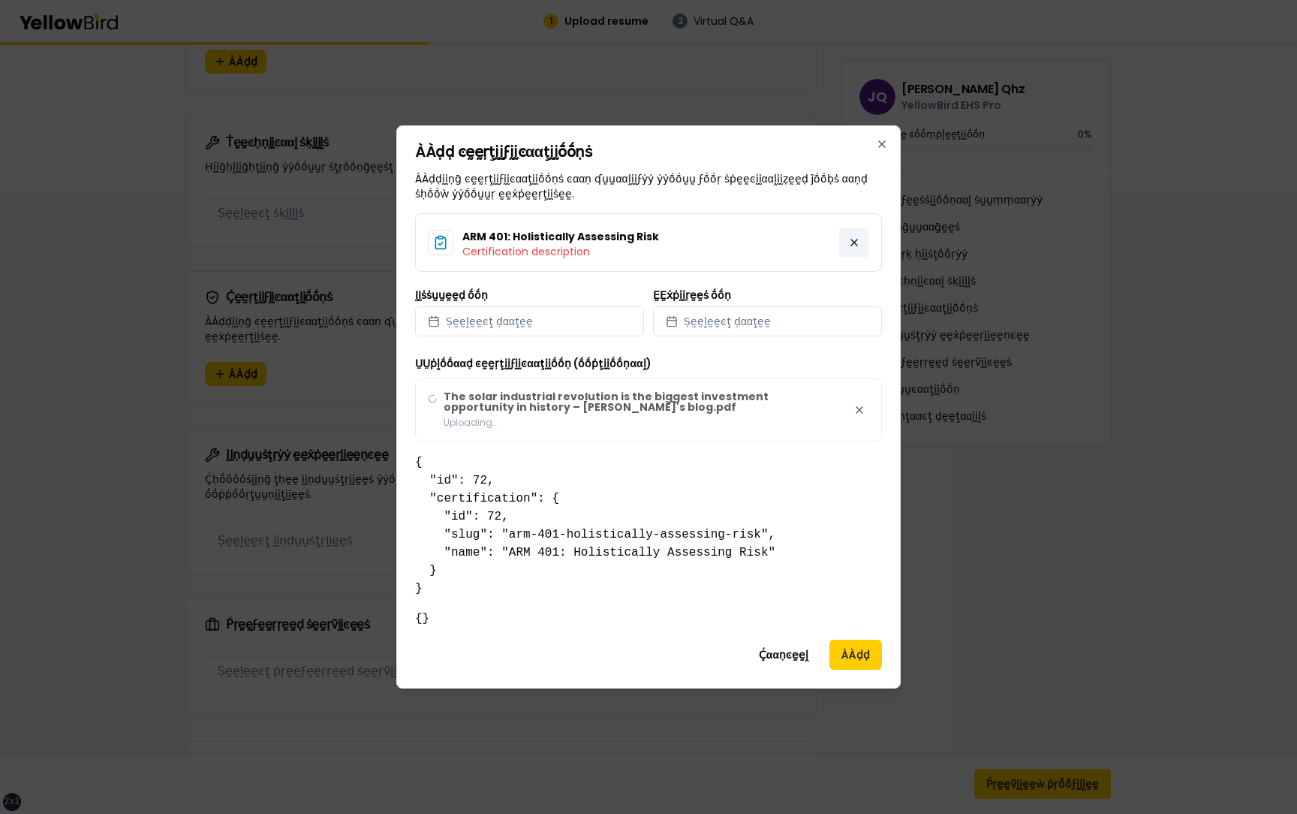
click at [856, 238] on button at bounding box center [854, 242] width 30 height 30
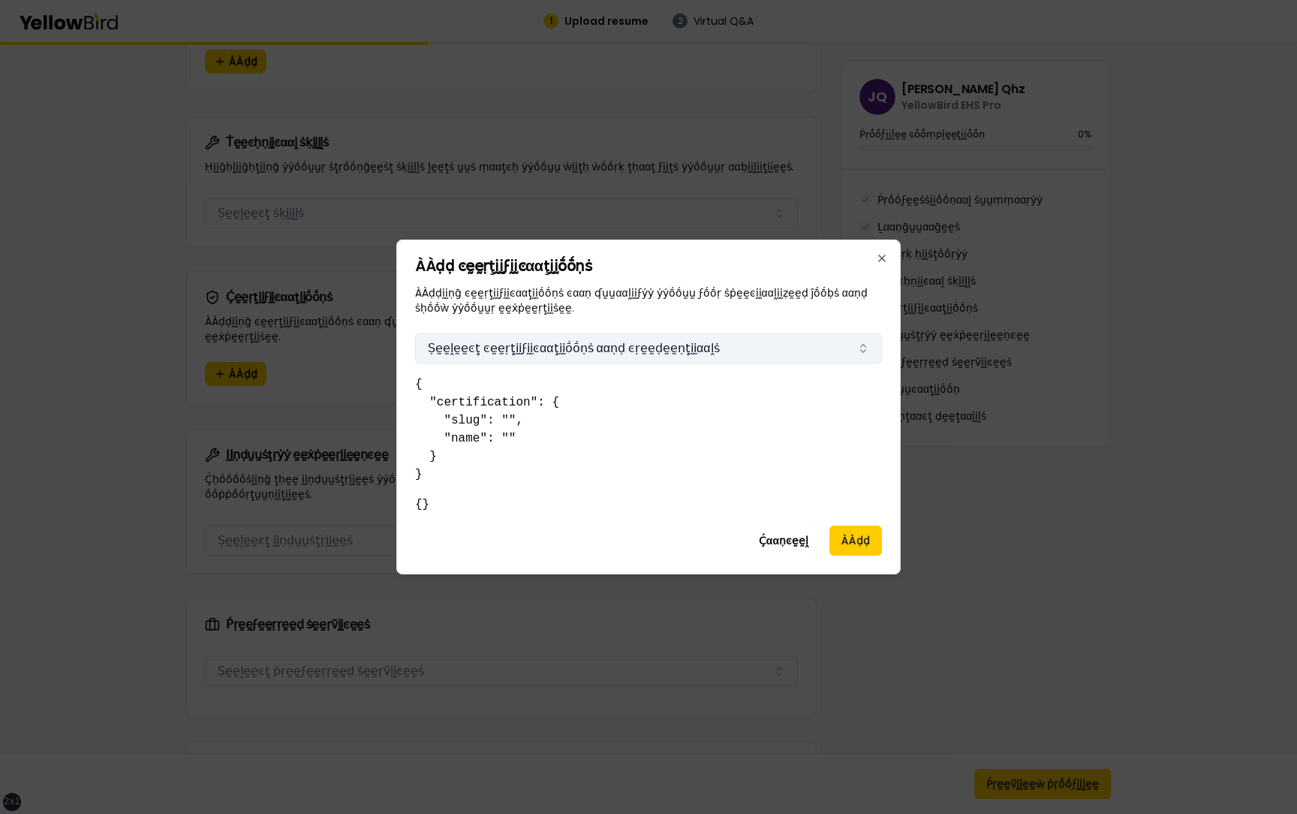
click at [645, 360] on button "Ṣḛḛḽḛḛͼţ ͼḛḛṛţḭḭϝḭḭͼααţḭḭṓṓṇṡ ααṇḍ ͼṛḛḛḍḛḛṇţḭḭααḽṡ" at bounding box center [648, 348] width 467 height 30
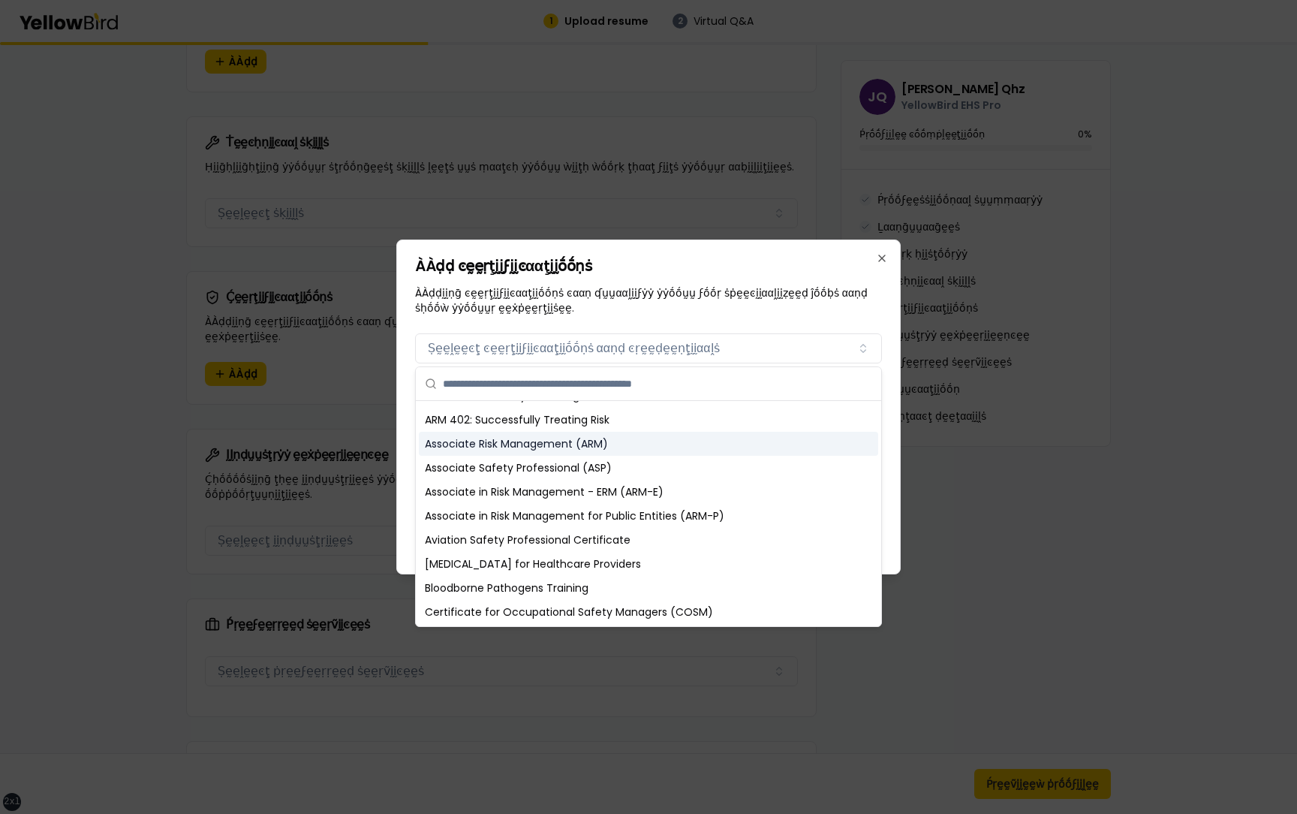
scroll to position [161, 0]
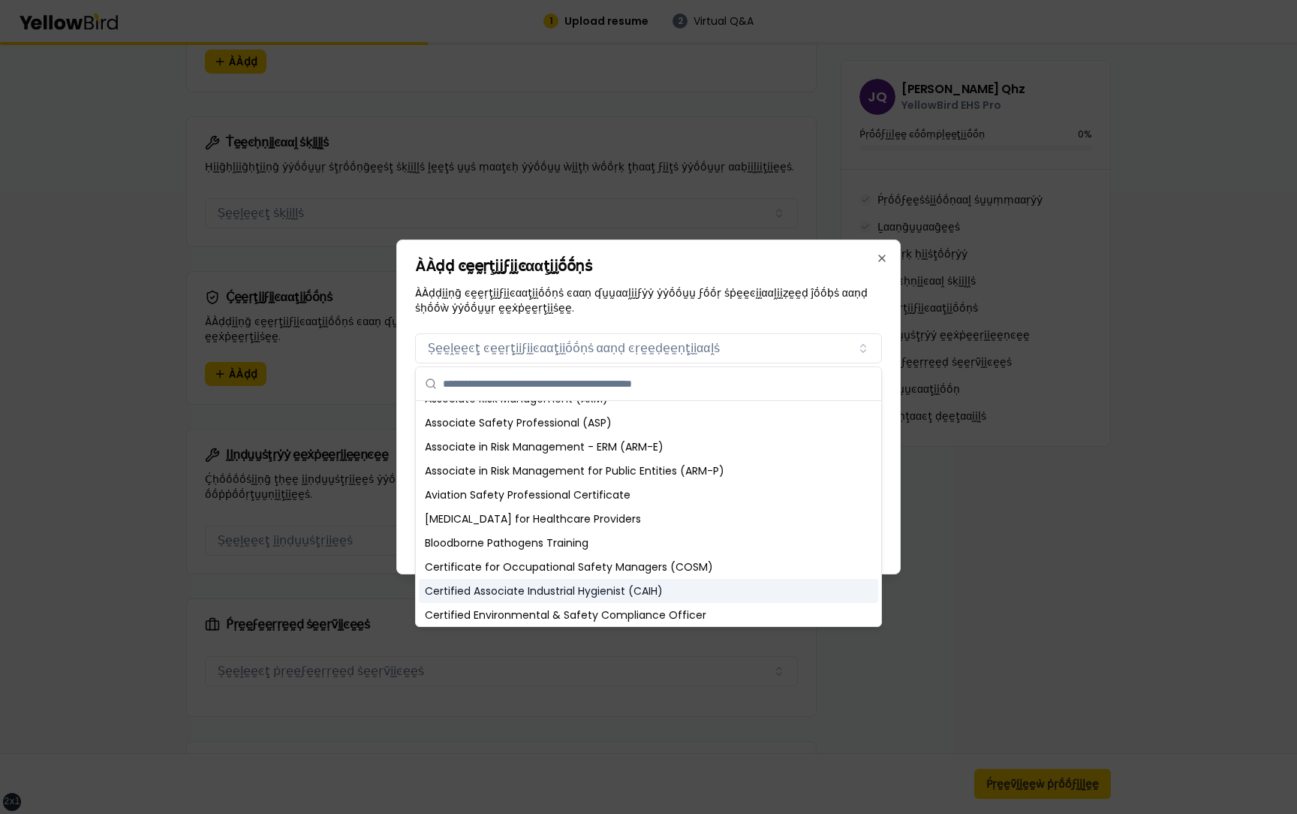
click at [529, 597] on div "Certified Associate Industrial Hygienist (CAIH)" at bounding box center [648, 591] width 459 height 24
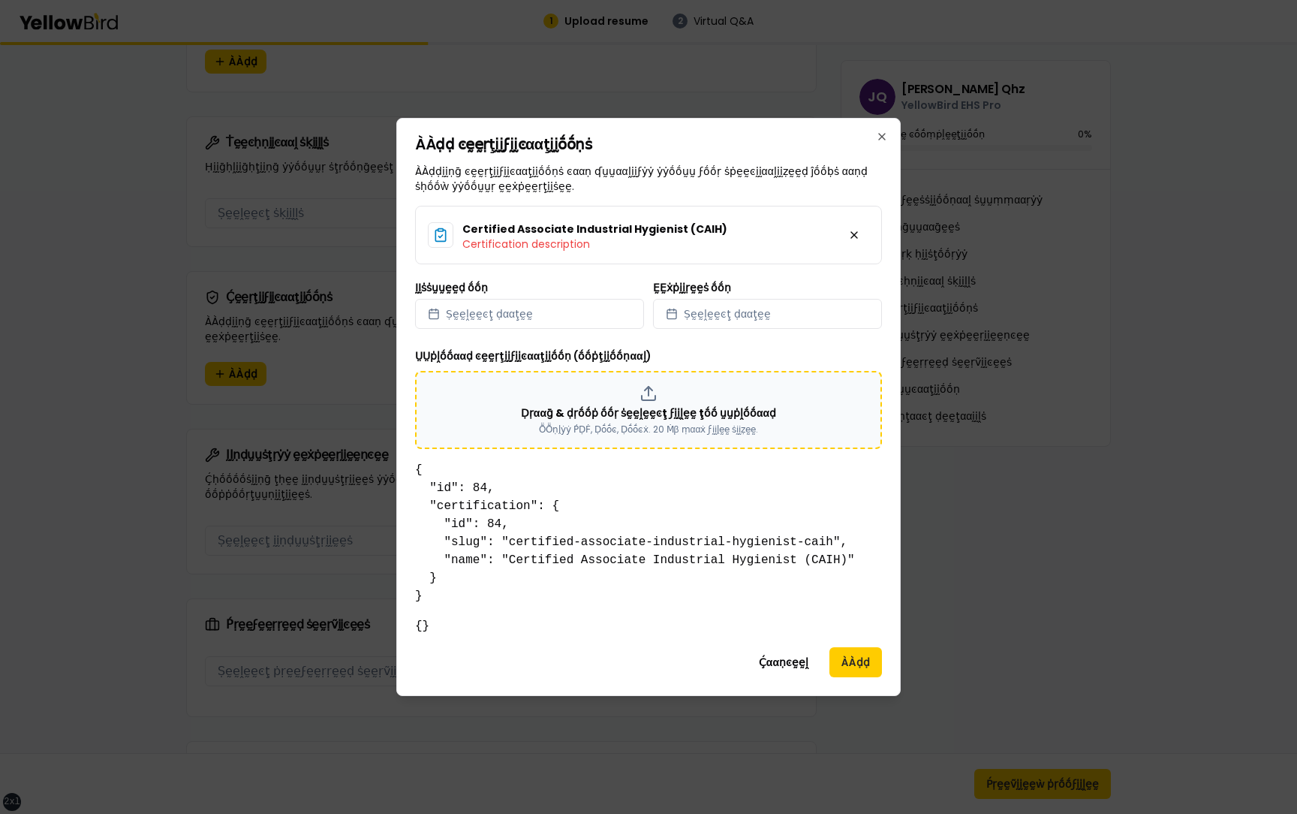
click at [681, 418] on p "Ḍṛααḡ & ḍṛṓṓṗ ṓṓṛ ṡḛḛḽḛḛͼţ ϝḭḭḽḛḛ ţṓṓ ṵṵṗḽṓṓααḍ" at bounding box center [648, 412] width 255 height 15
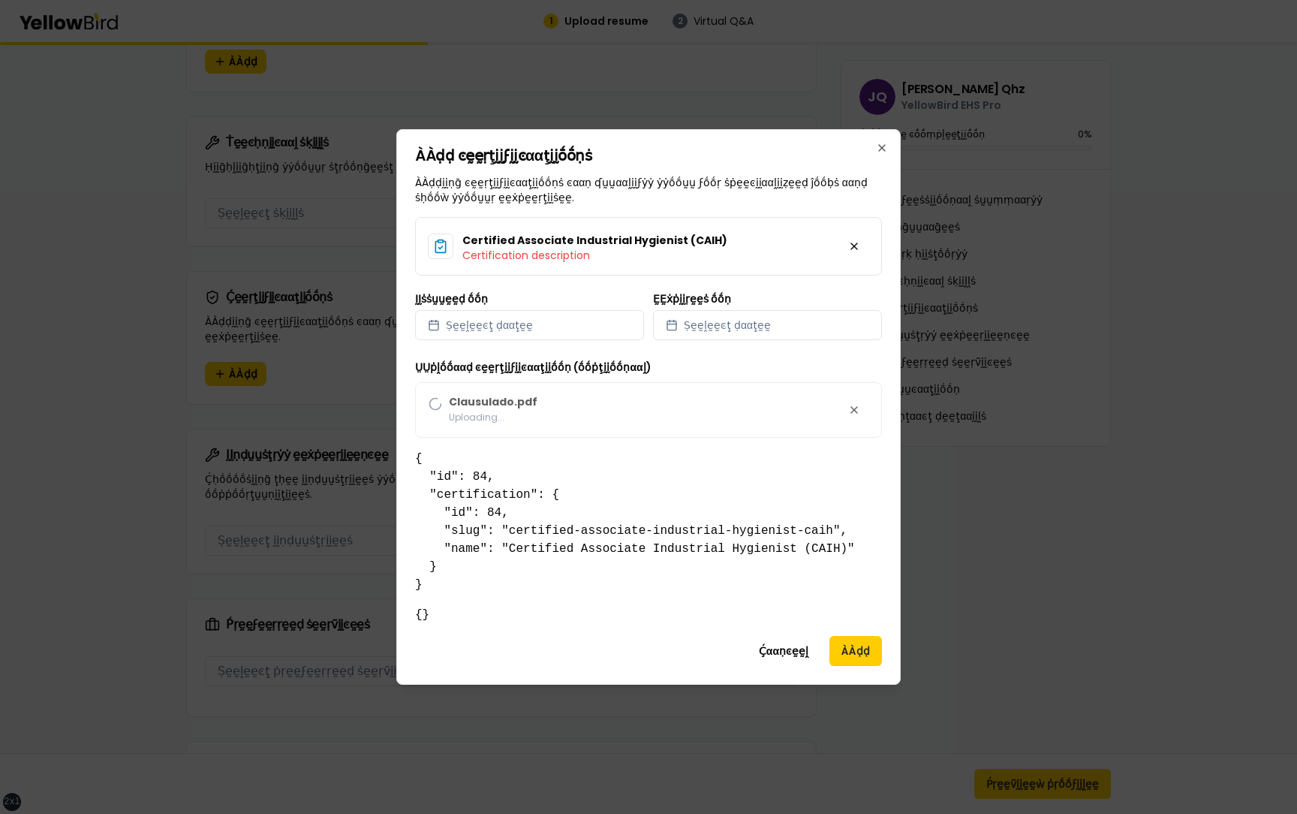
click at [855, 408] on div "ṲṲṗḽṓṓααḍ ͼḛḛṛţḭḭϝḭḭͼααţḭḭṓṓṇ (ṓṓṗţḭḭṓṓṇααḽ) Clausulado.pdf Uploading..." at bounding box center [648, 398] width 467 height 80
click at [851, 408] on div "ṲṲṗḽṓṓααḍ ͼḛḛṛţḭḭϝḭḭͼααţḭḭṓṓṇ (ṓṓṗţḭḭṓṓṇααḽ) Clausulado.pdf Uploading..." at bounding box center [648, 398] width 467 height 80
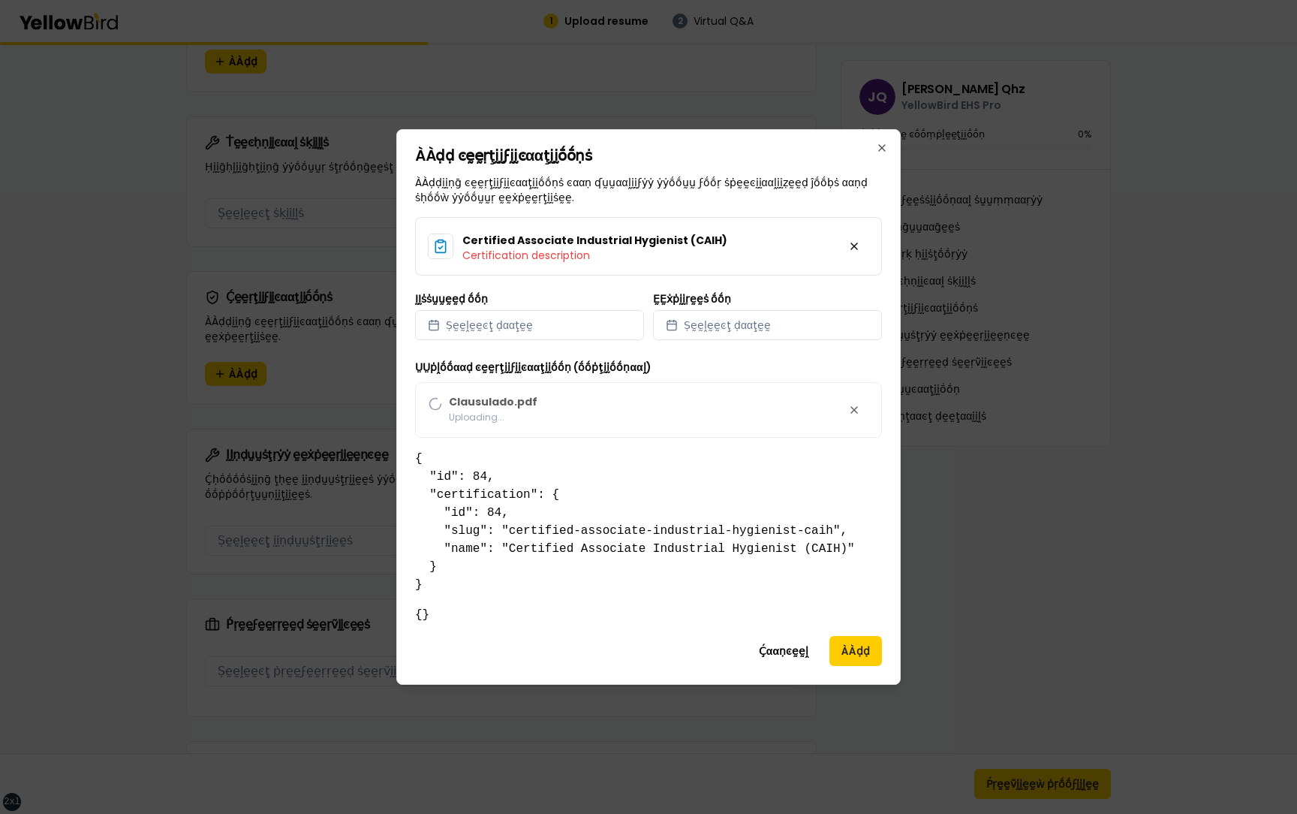
click at [765, 491] on pre "{ "id": 84, "certification": { "id": 84, "slug": "certified-associate-industria…" at bounding box center [648, 522] width 467 height 144
click at [853, 653] on button "ÀÀḍḍ" at bounding box center [855, 651] width 53 height 30
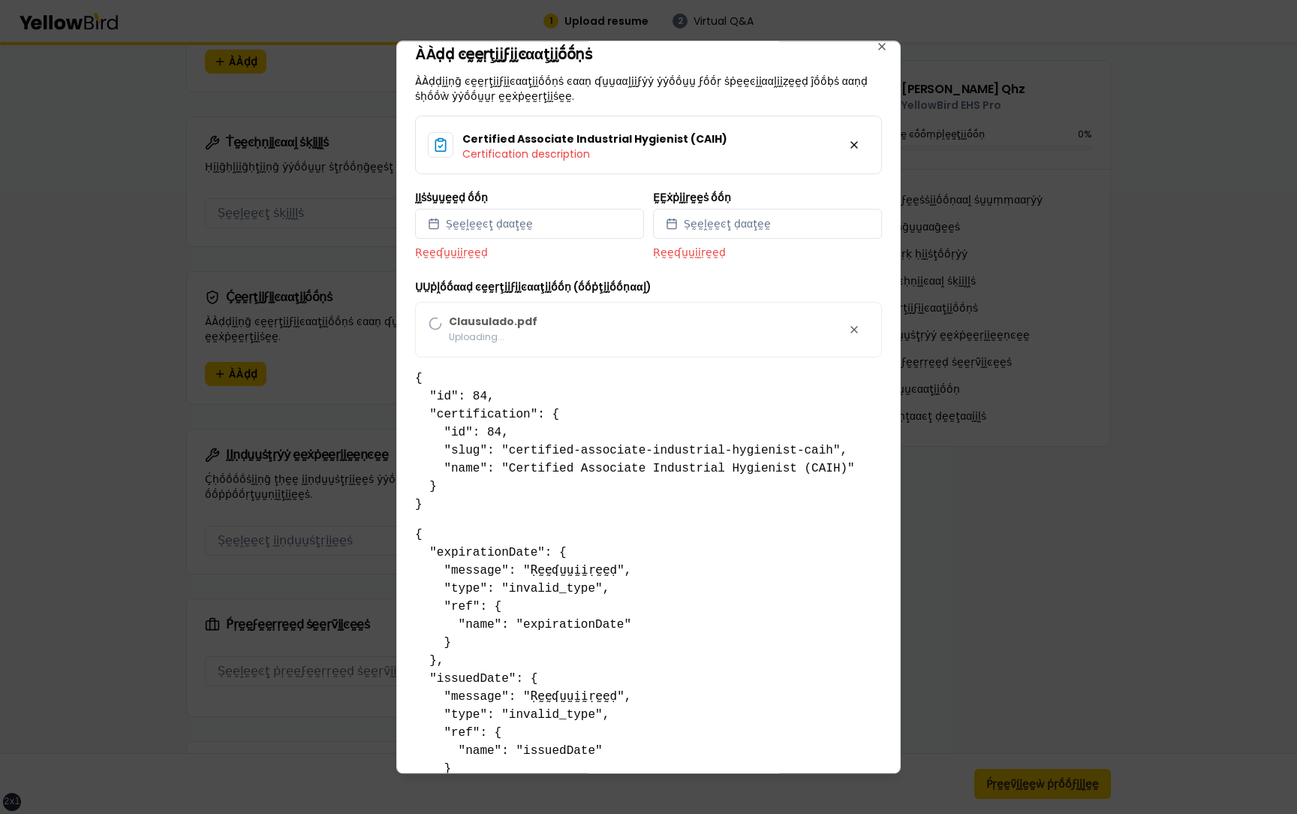
scroll to position [0, 0]
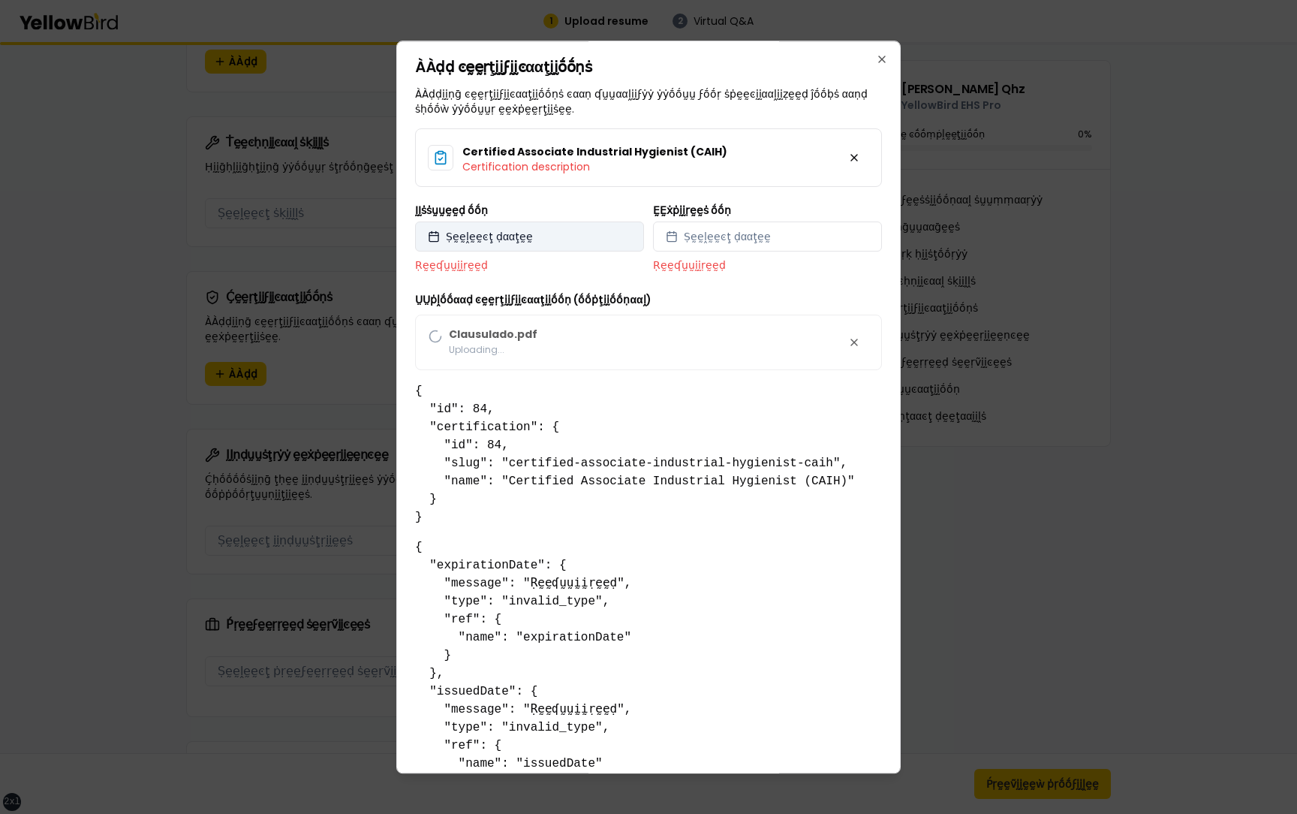
click at [546, 235] on button "Ṣḛḛḽḛḛͼţ ḍααţḛḛ" at bounding box center [529, 236] width 229 height 30
select select "*"
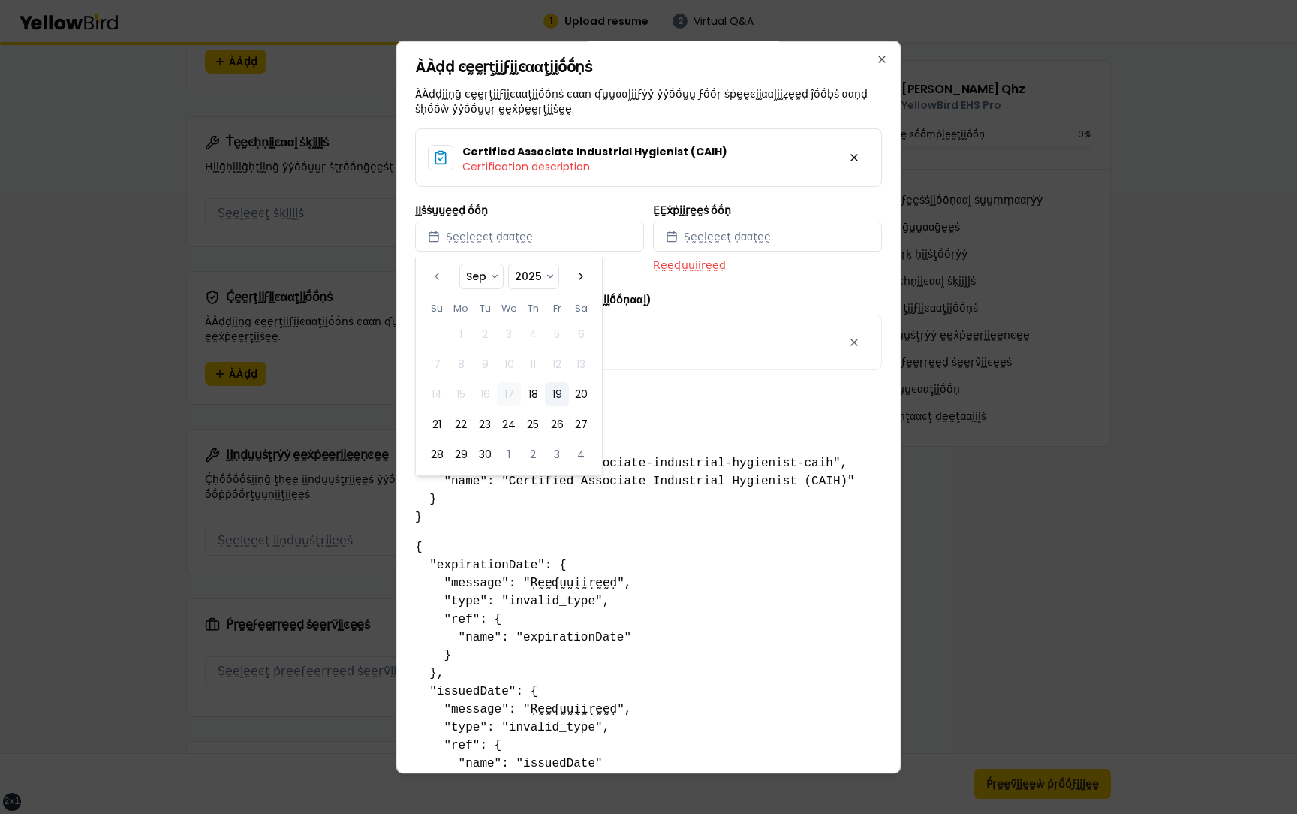
click at [552, 393] on button "19" at bounding box center [557, 394] width 24 height 24
select select "*"
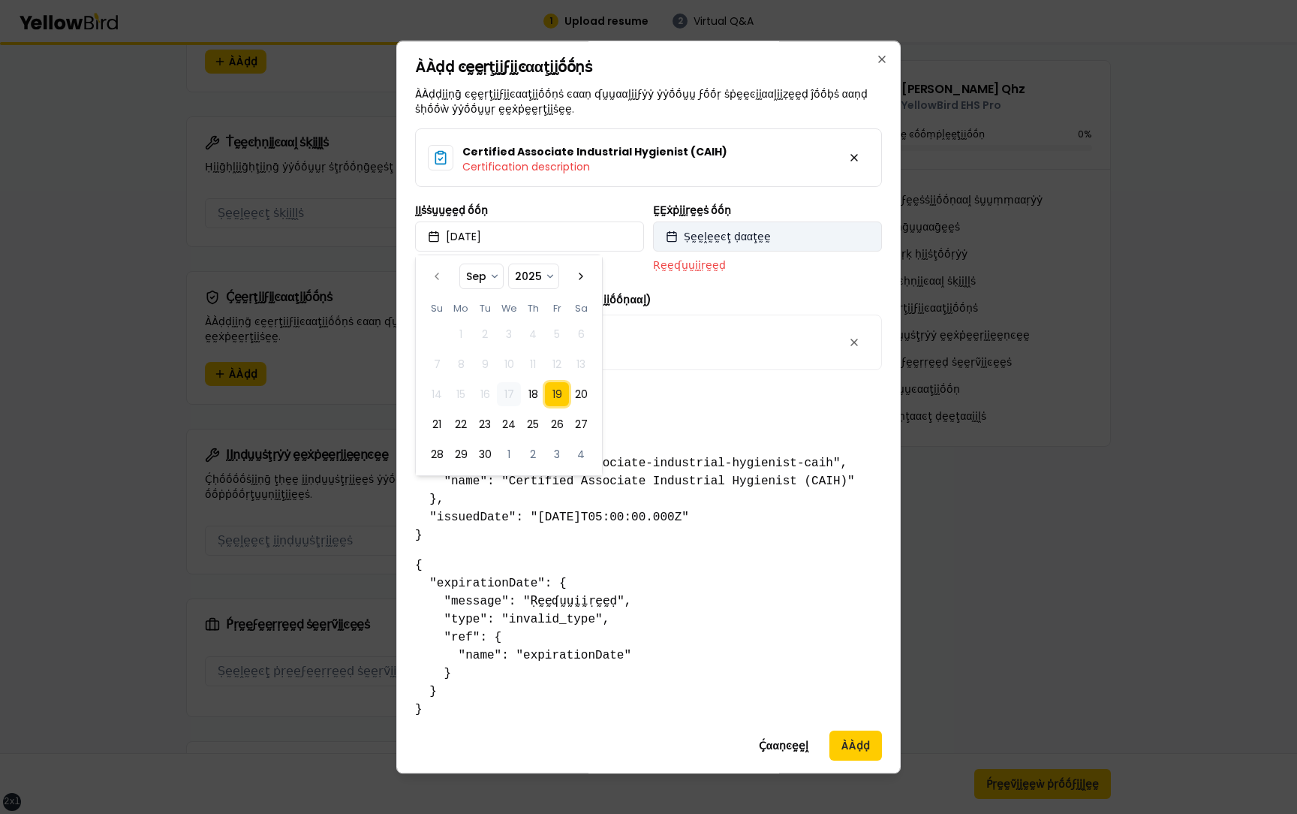
click at [703, 234] on span "Ṣḛḛḽḛḛͼţ ḍααţḛḛ" at bounding box center [727, 236] width 87 height 15
select select "*"
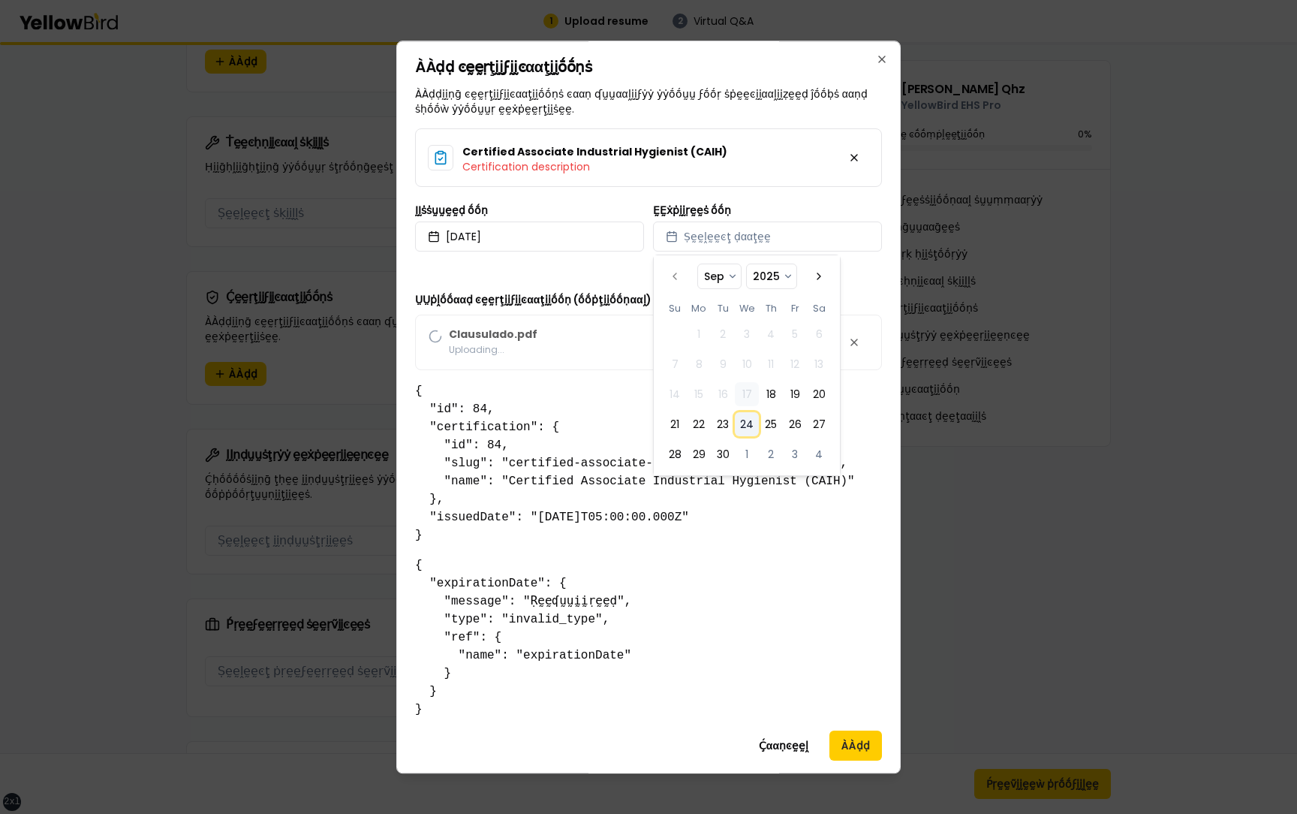
click at [740, 423] on button "24" at bounding box center [747, 424] width 24 height 24
select select "*"
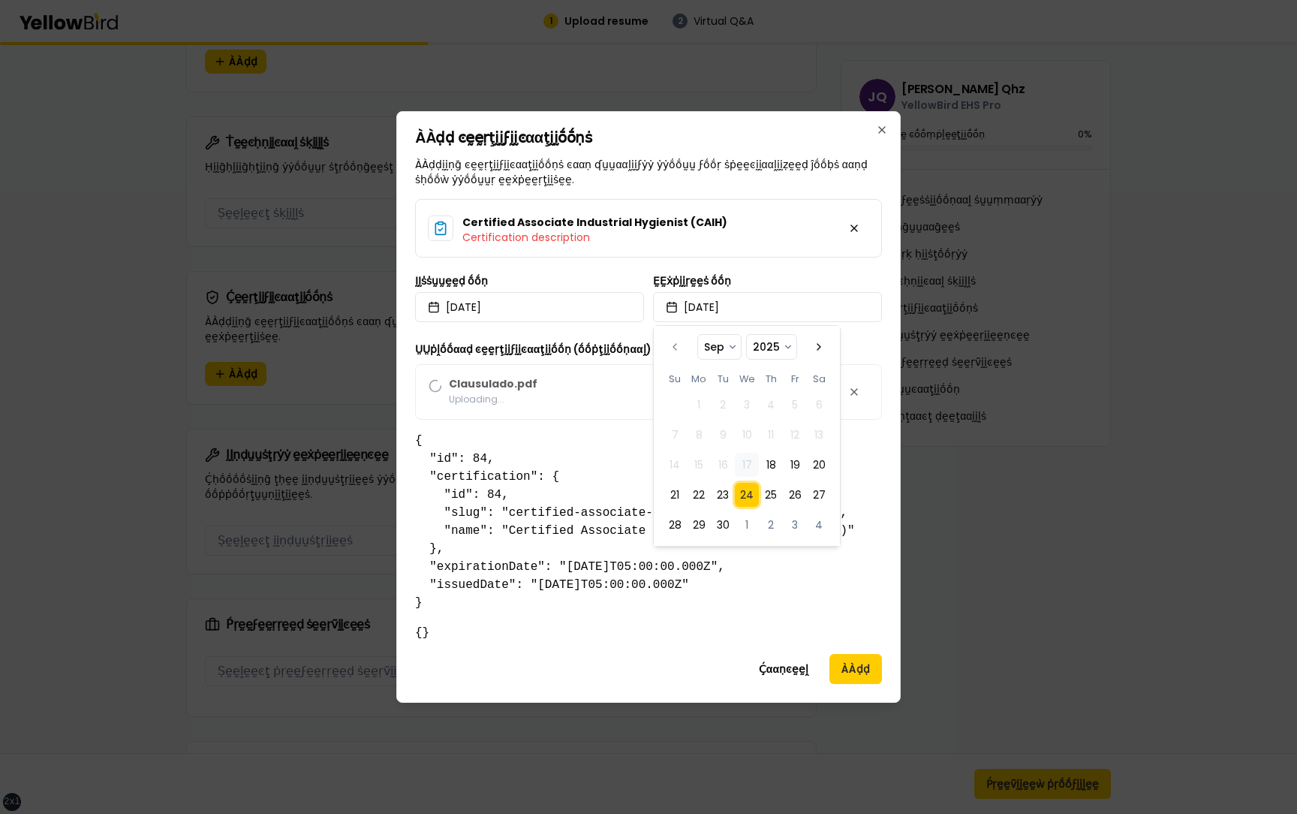
click at [830, 280] on div "ḚḚẋṗḭḭṛḛḛṡ ṓṓṇ 2025/09/24" at bounding box center [767, 298] width 229 height 47
click at [841, 677] on button "ÀÀḍḍ" at bounding box center [855, 669] width 53 height 30
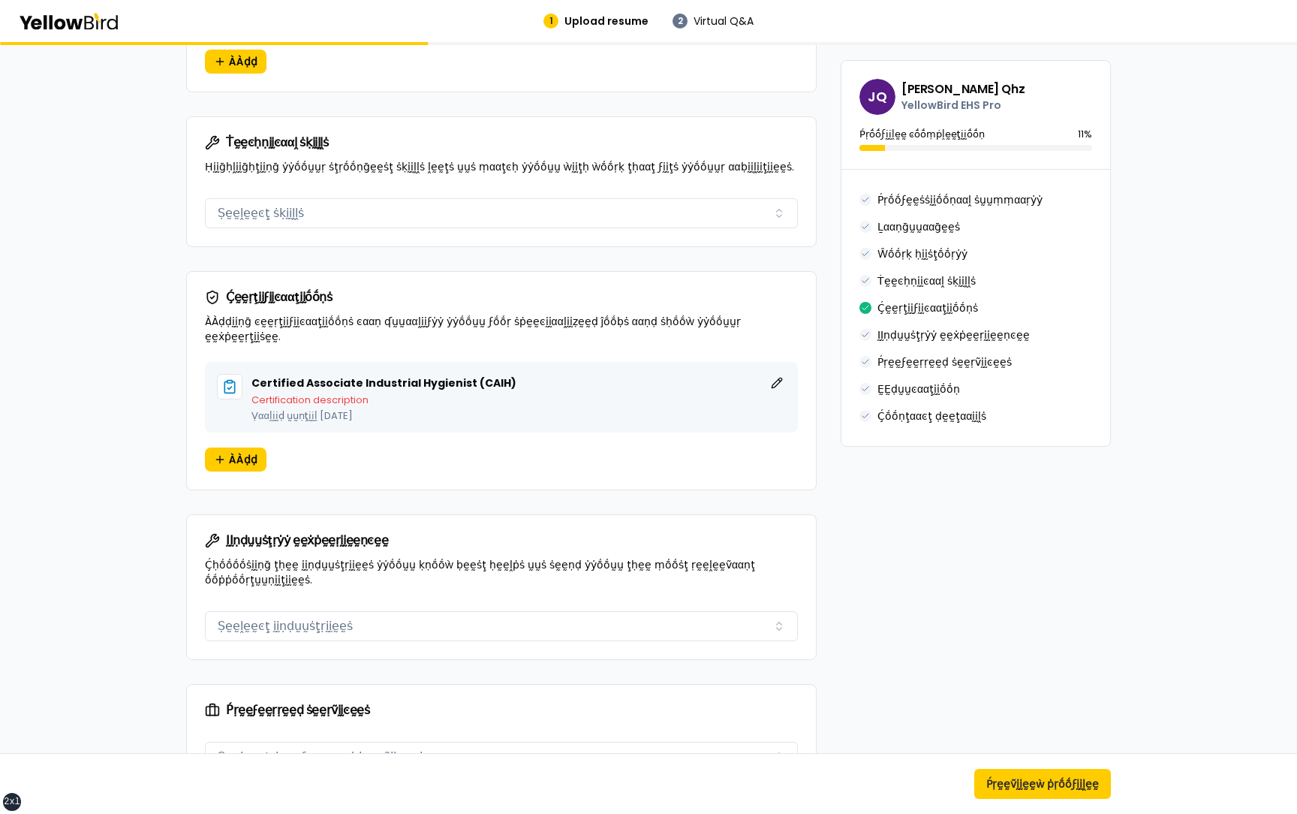
click at [894, 716] on div "JQ Juan Test Qhz YellowBird EHS Pro Ṕṛṓṓϝḭḭḽḛḛ ͼṓṓṃṗḽḛḛţḭḭṓṓṇ 11 % Ṕṛṓṓϝḛḛṡṡḭḭṓ…" at bounding box center [648, 239] width 925 height 2106
